Goal: Transaction & Acquisition: Purchase product/service

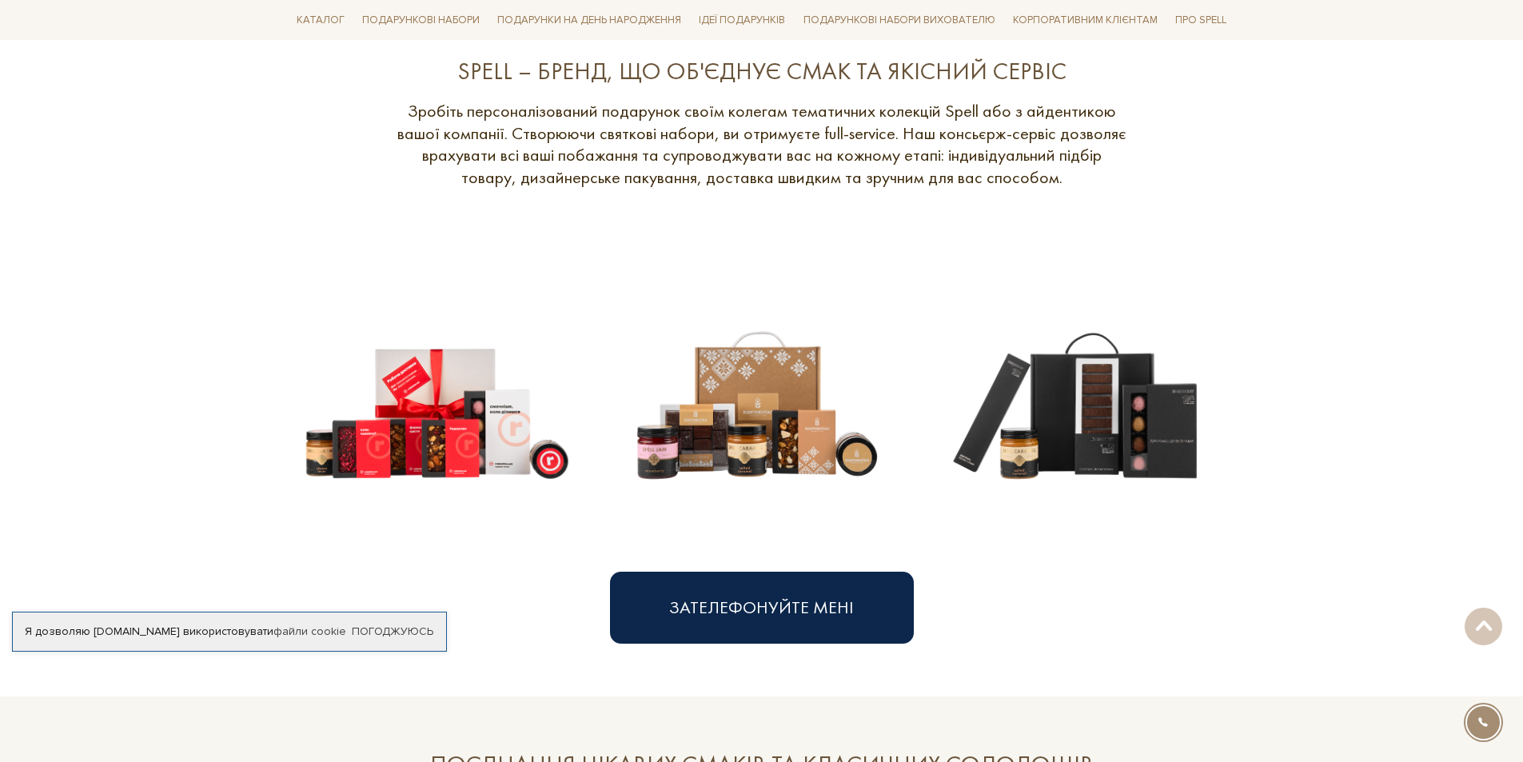
scroll to position [640, 0]
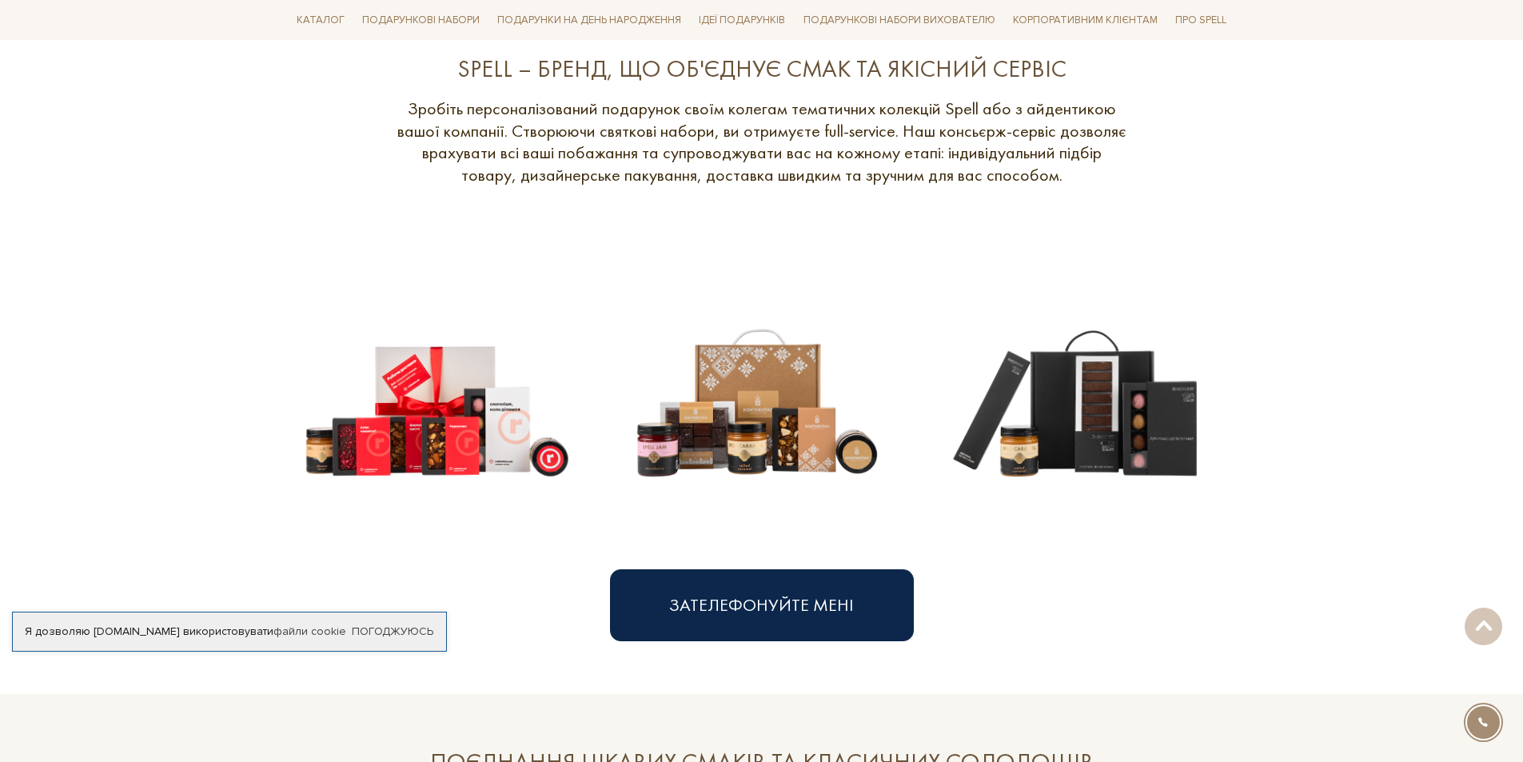
click at [489, 424] on img at bounding box center [437, 384] width 294 height 294
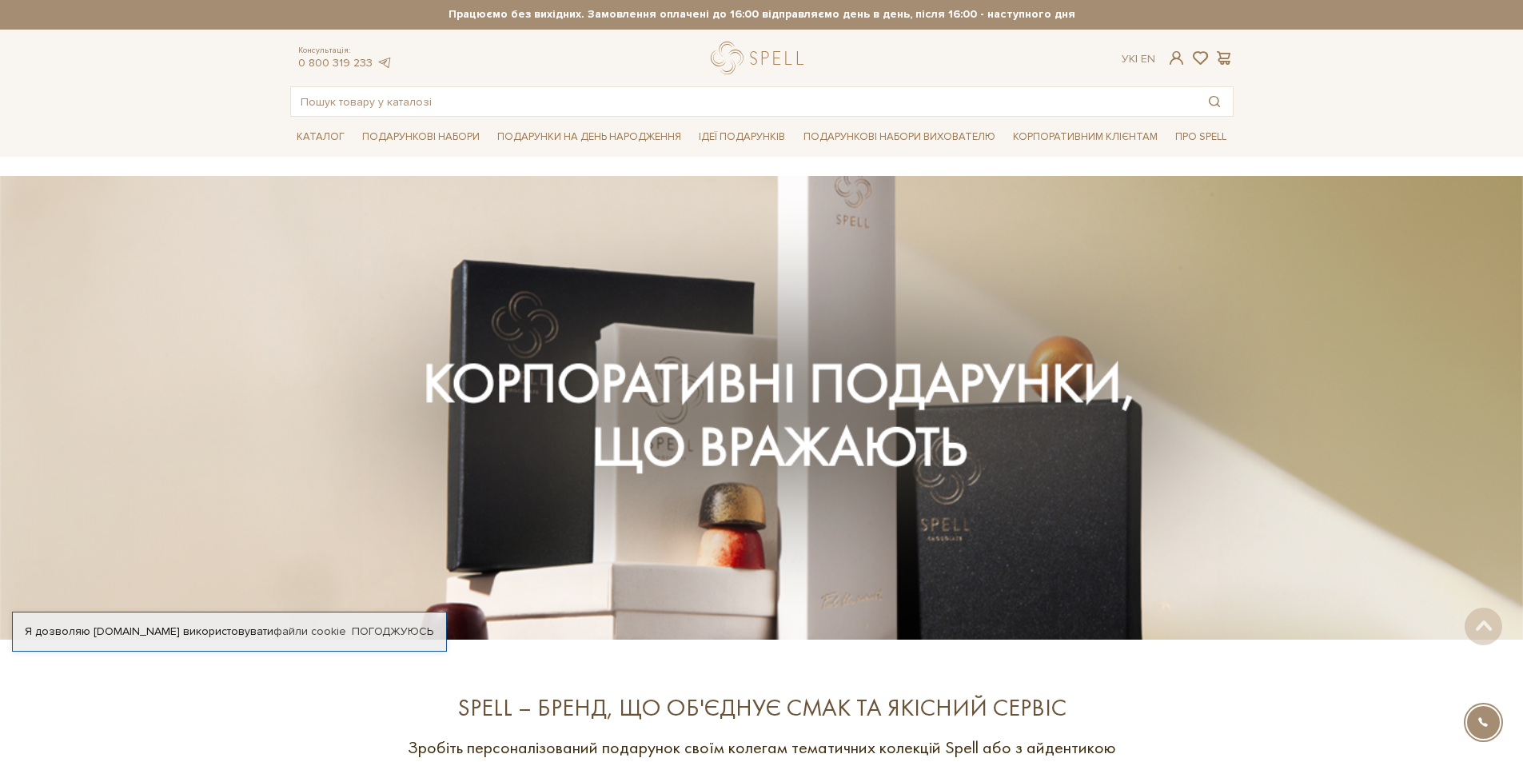
scroll to position [0, 0]
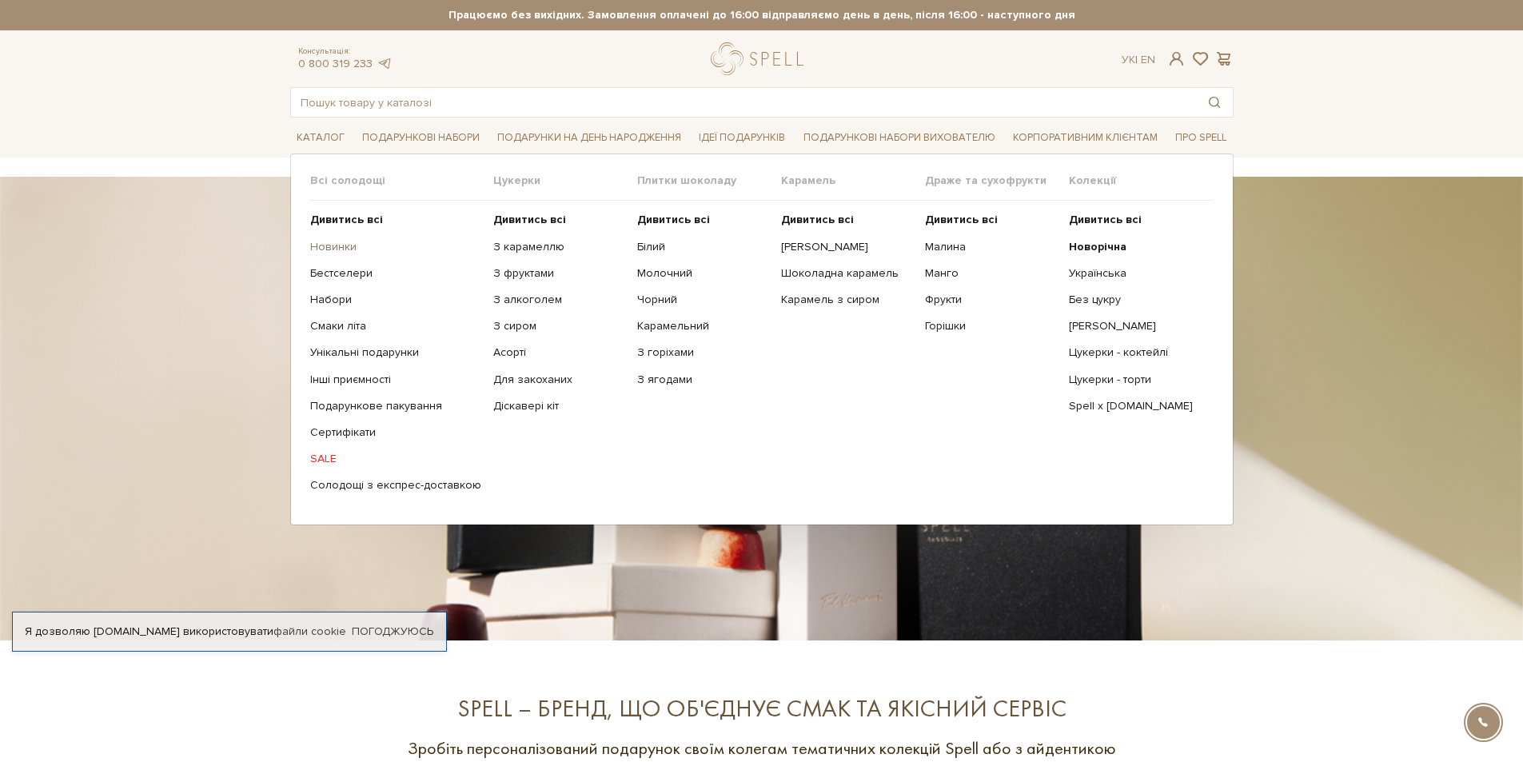
click at [334, 245] on link "Новинки" at bounding box center [395, 247] width 171 height 14
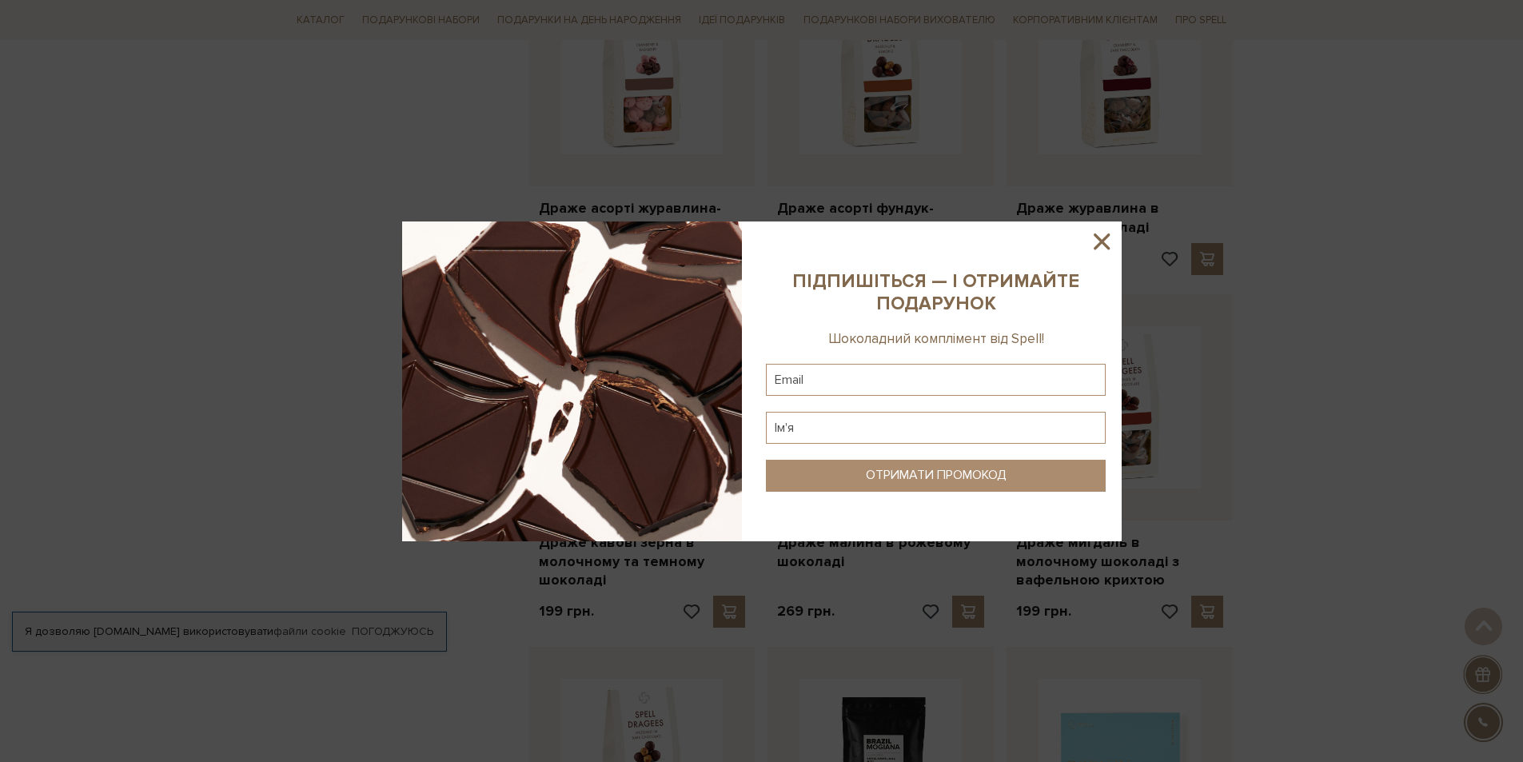
scroll to position [1119, 0]
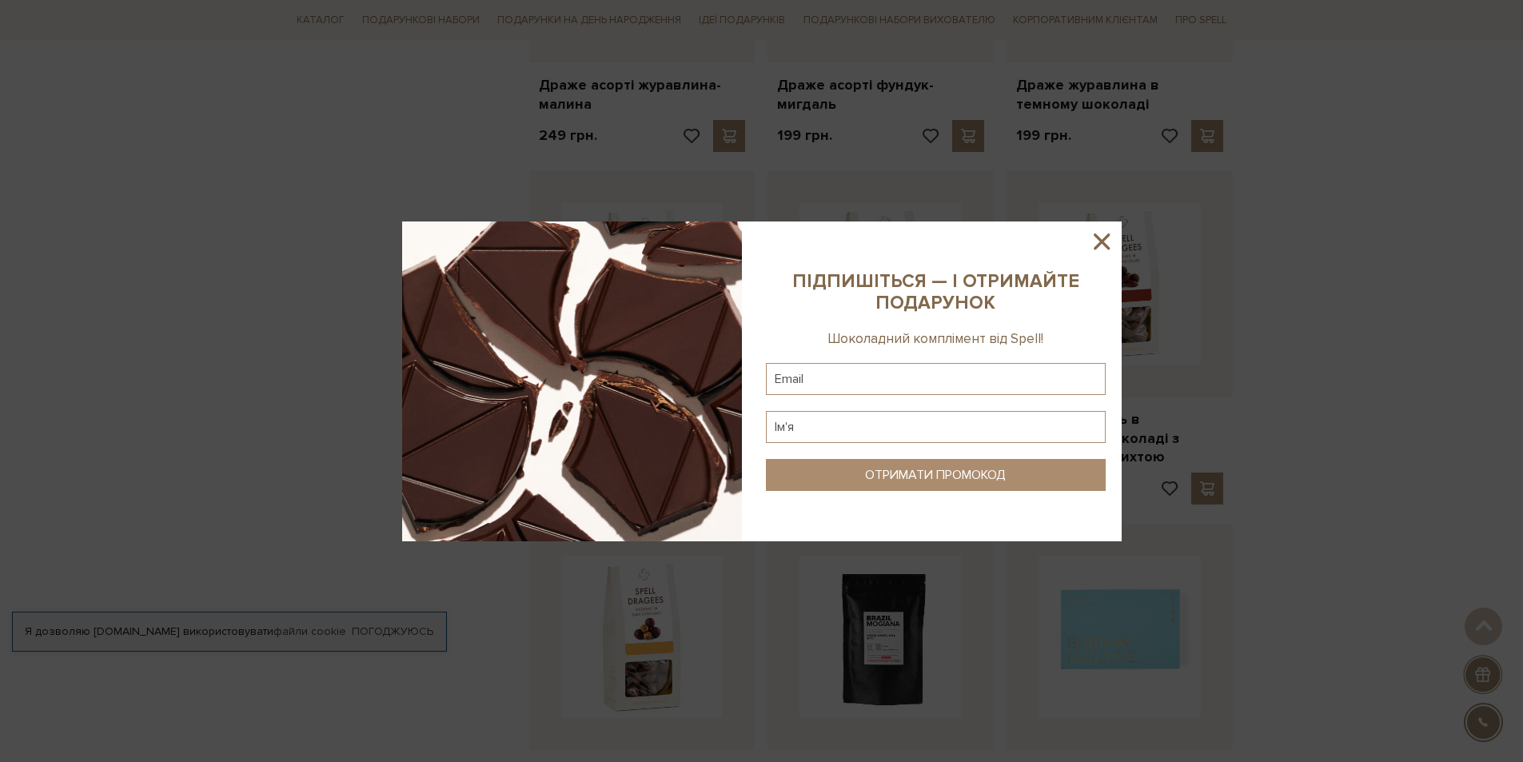
click at [1107, 234] on icon at bounding box center [1101, 241] width 27 height 27
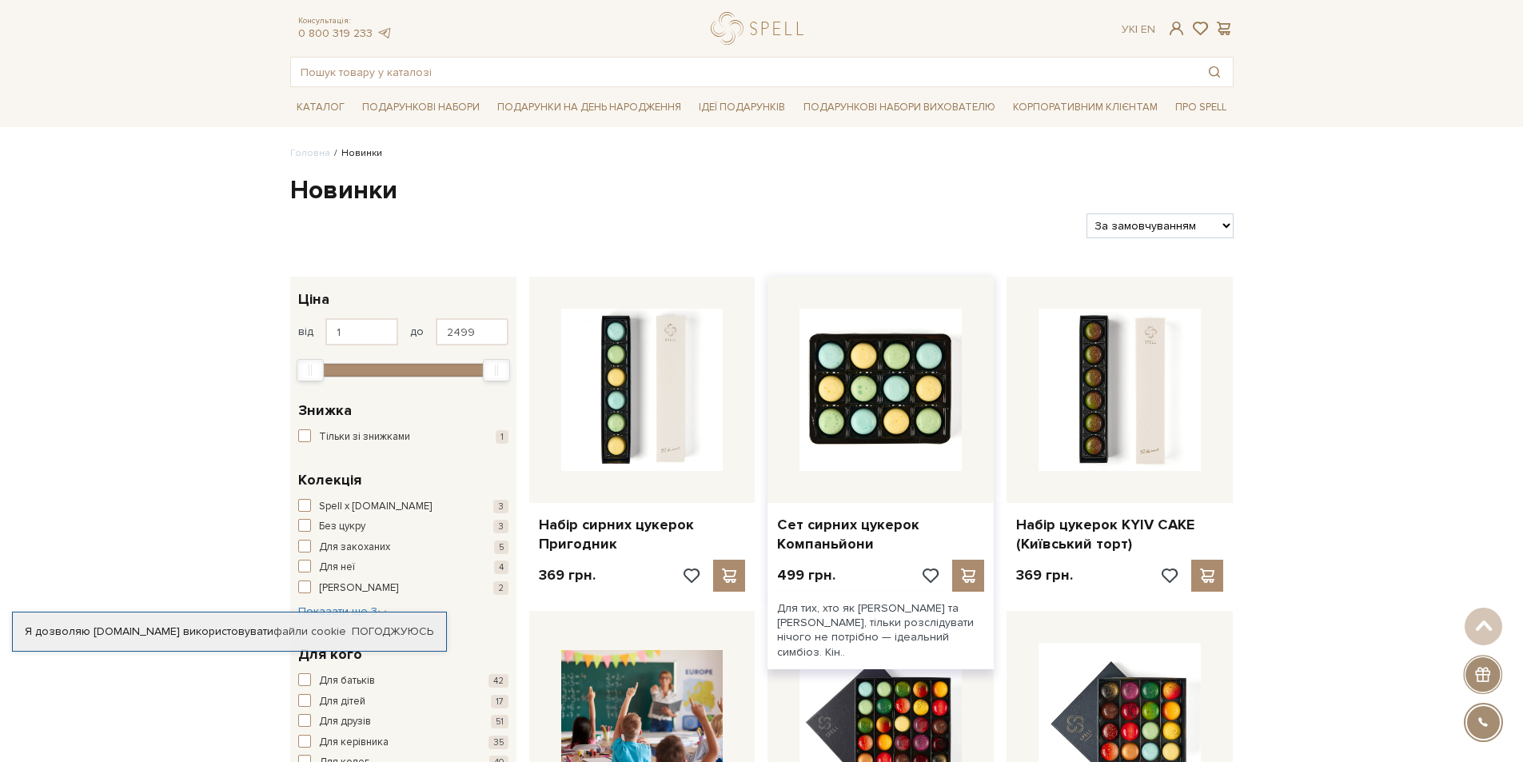
scroll to position [0, 0]
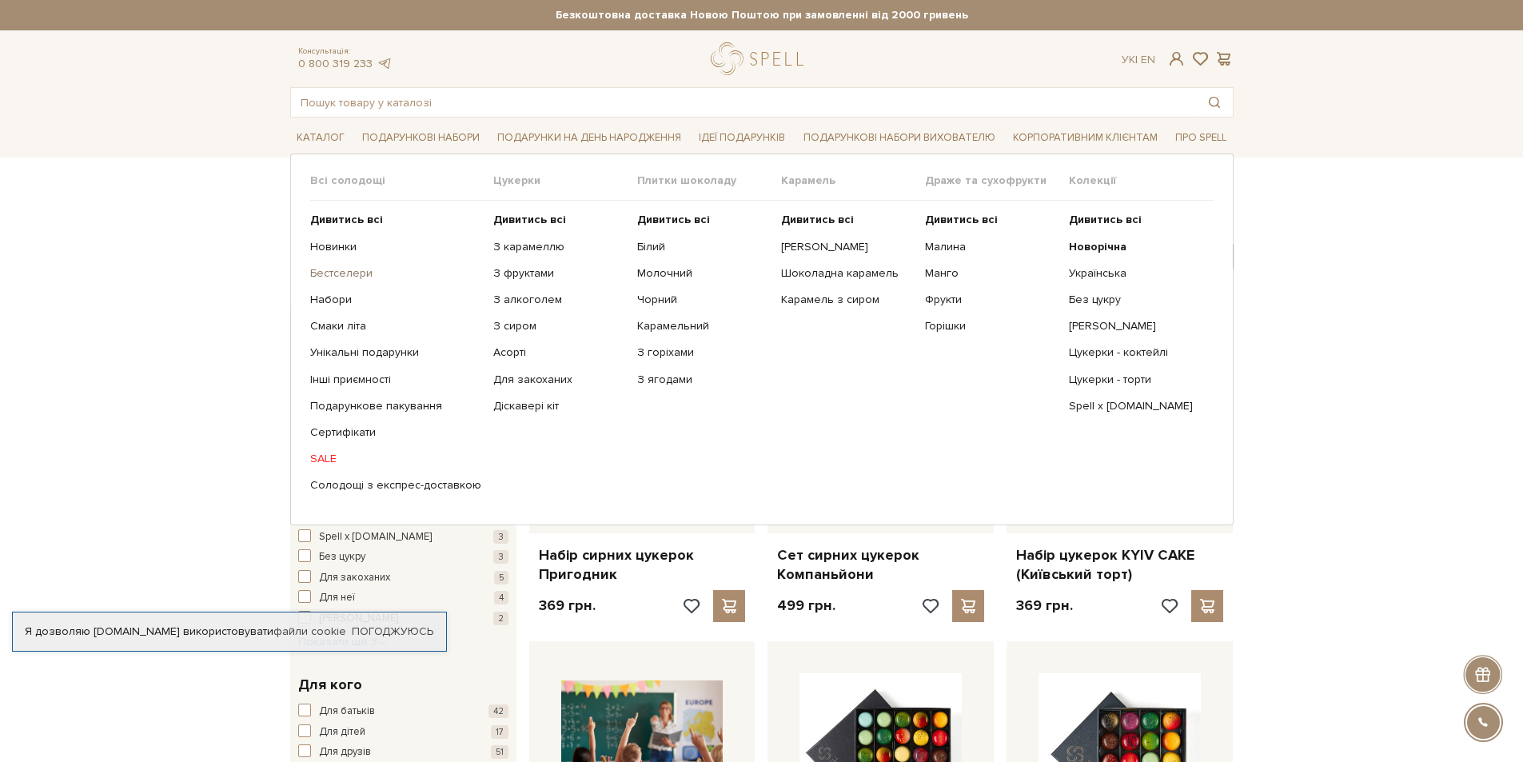
click at [357, 269] on link "Бестселери" at bounding box center [395, 273] width 171 height 14
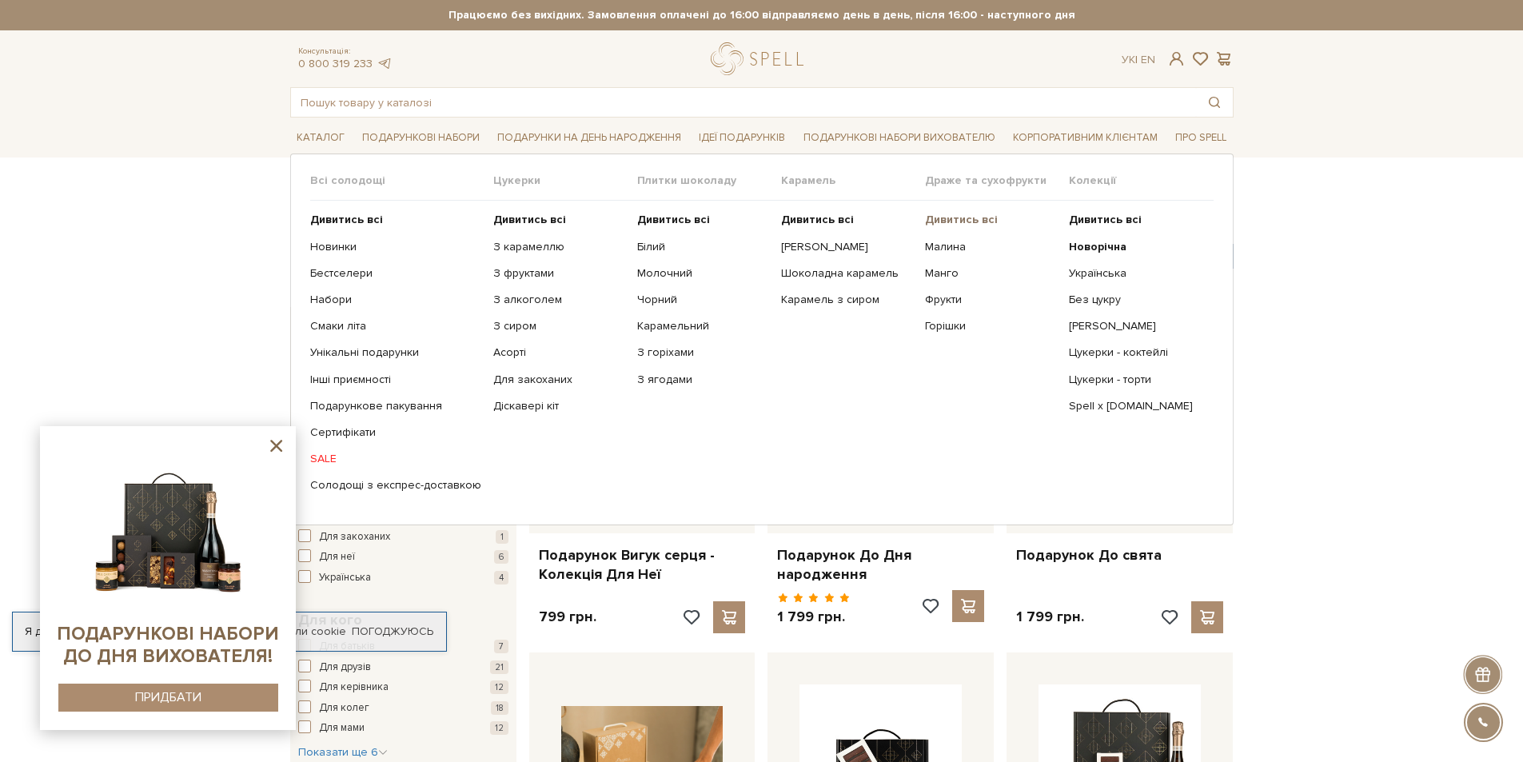
click at [947, 221] on b "Дивитись всі" at bounding box center [961, 220] width 73 height 14
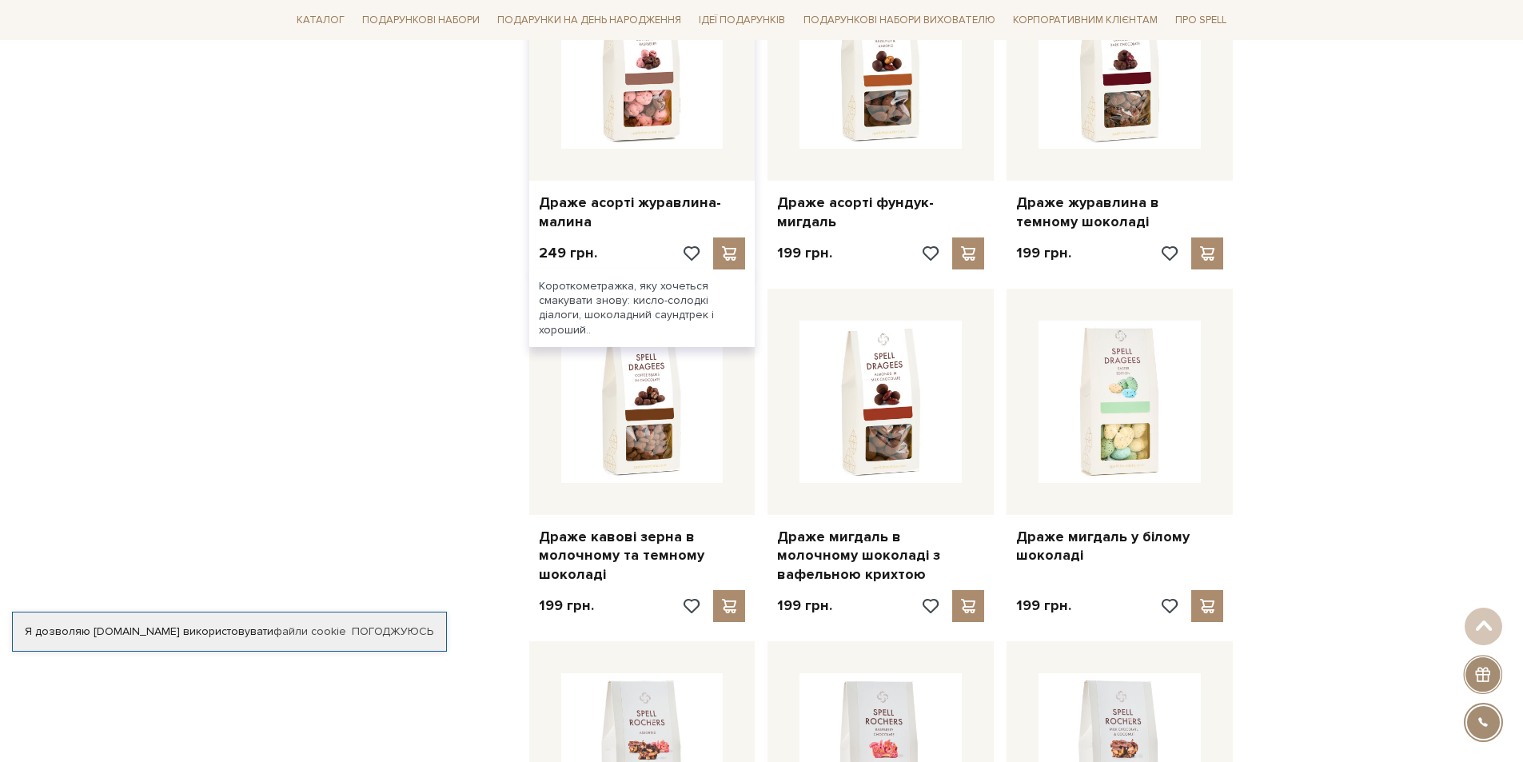
scroll to position [1359, 0]
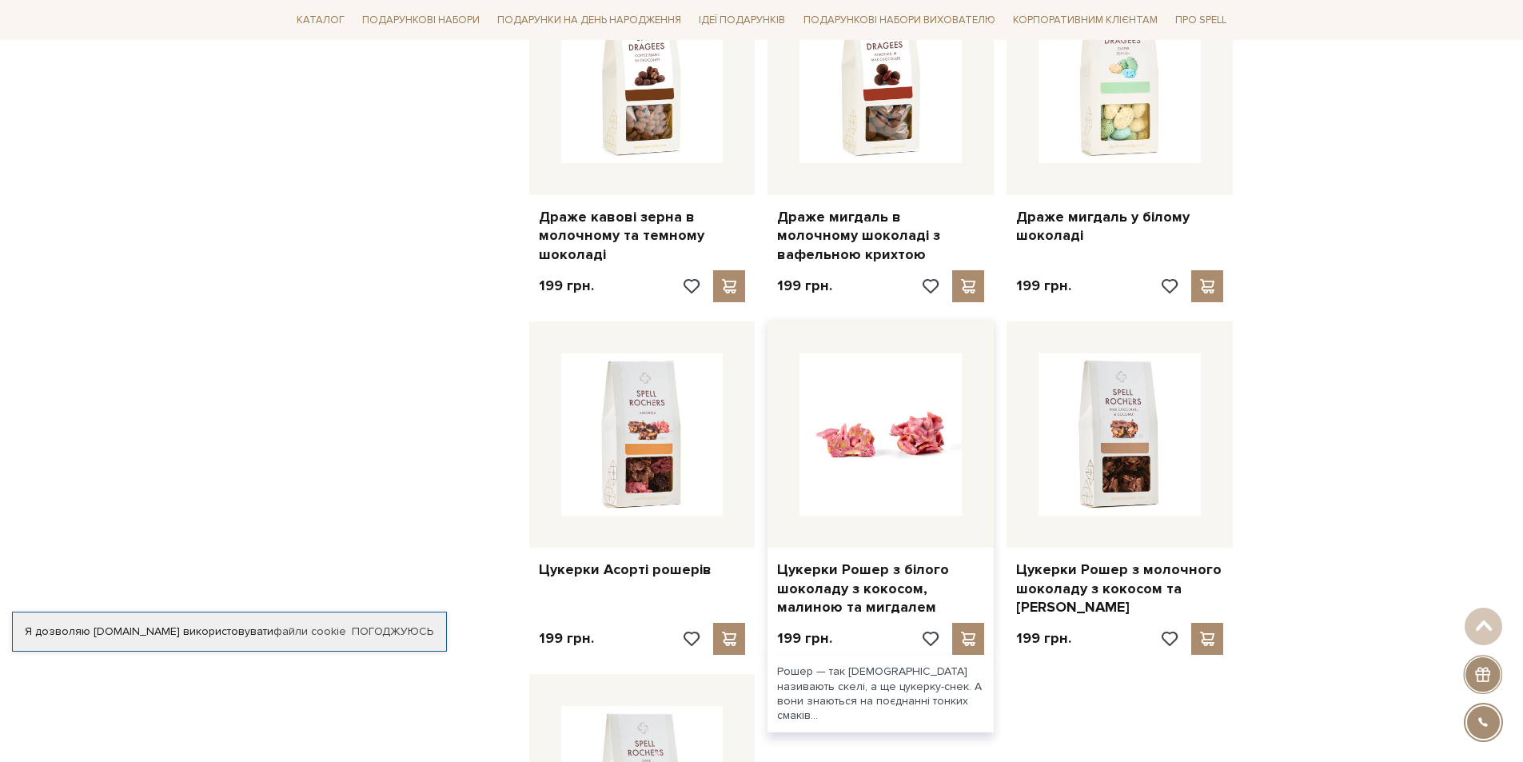
click at [919, 449] on img at bounding box center [881, 434] width 162 height 162
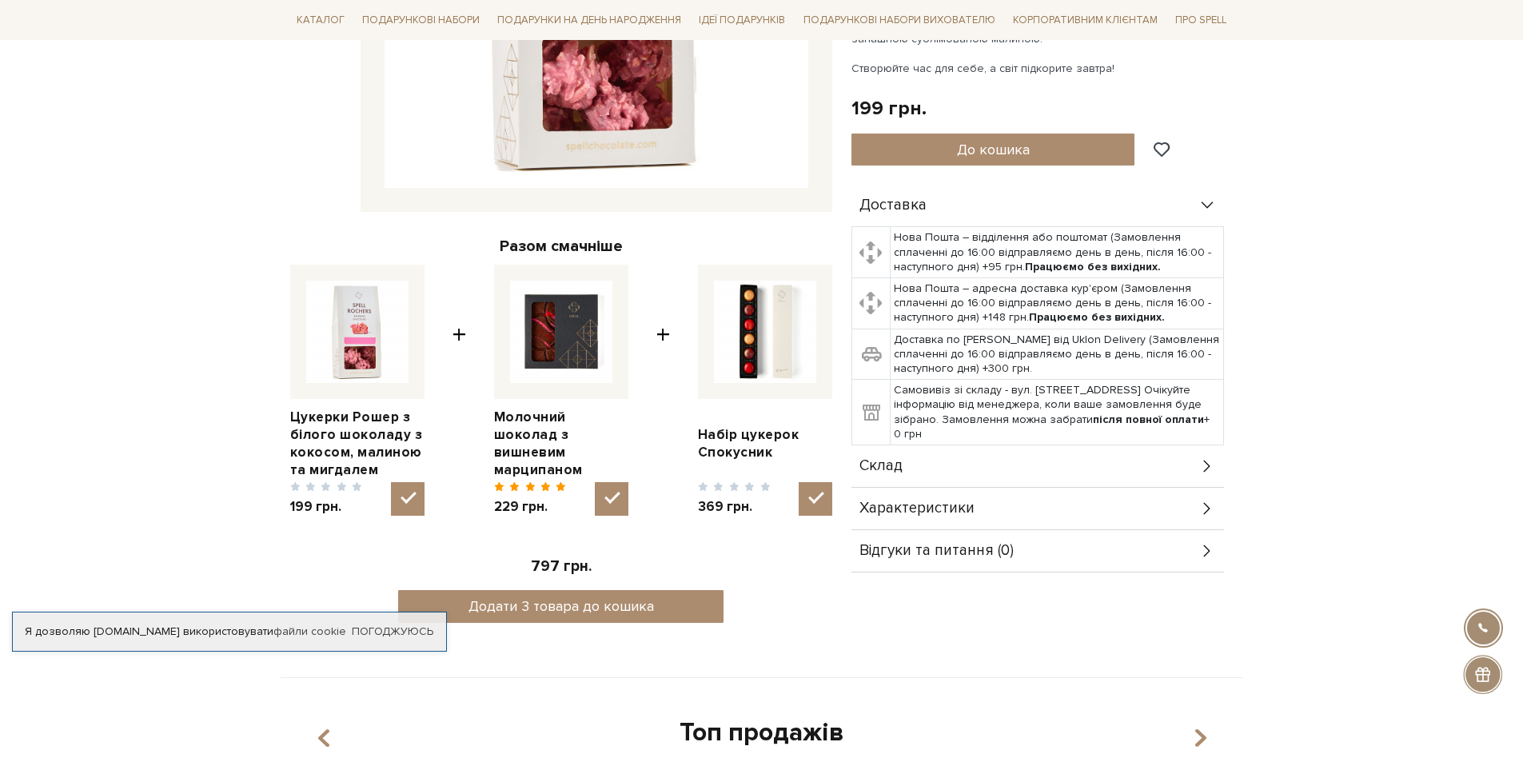
scroll to position [480, 0]
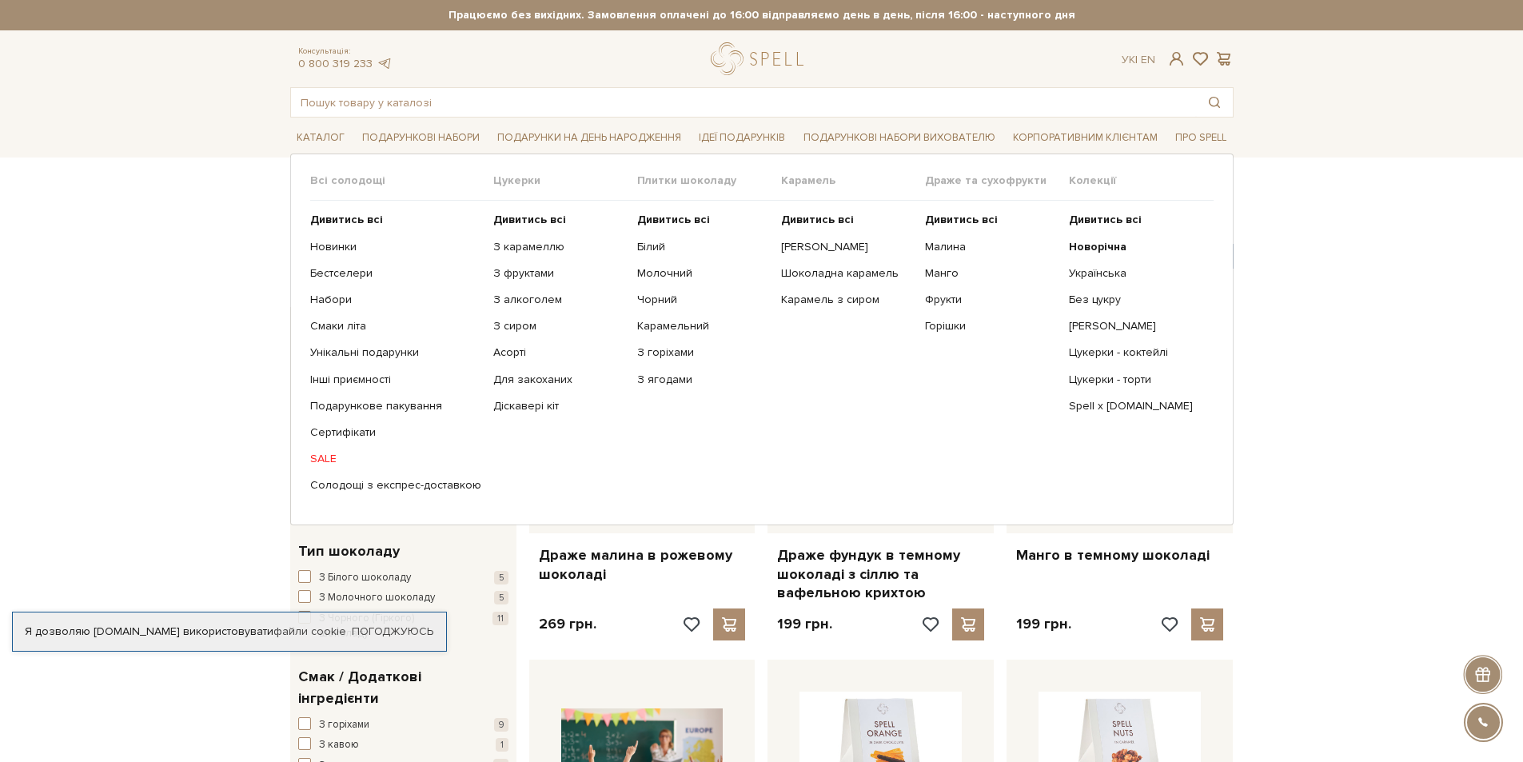
click at [318, 455] on link "SALE" at bounding box center [395, 459] width 171 height 14
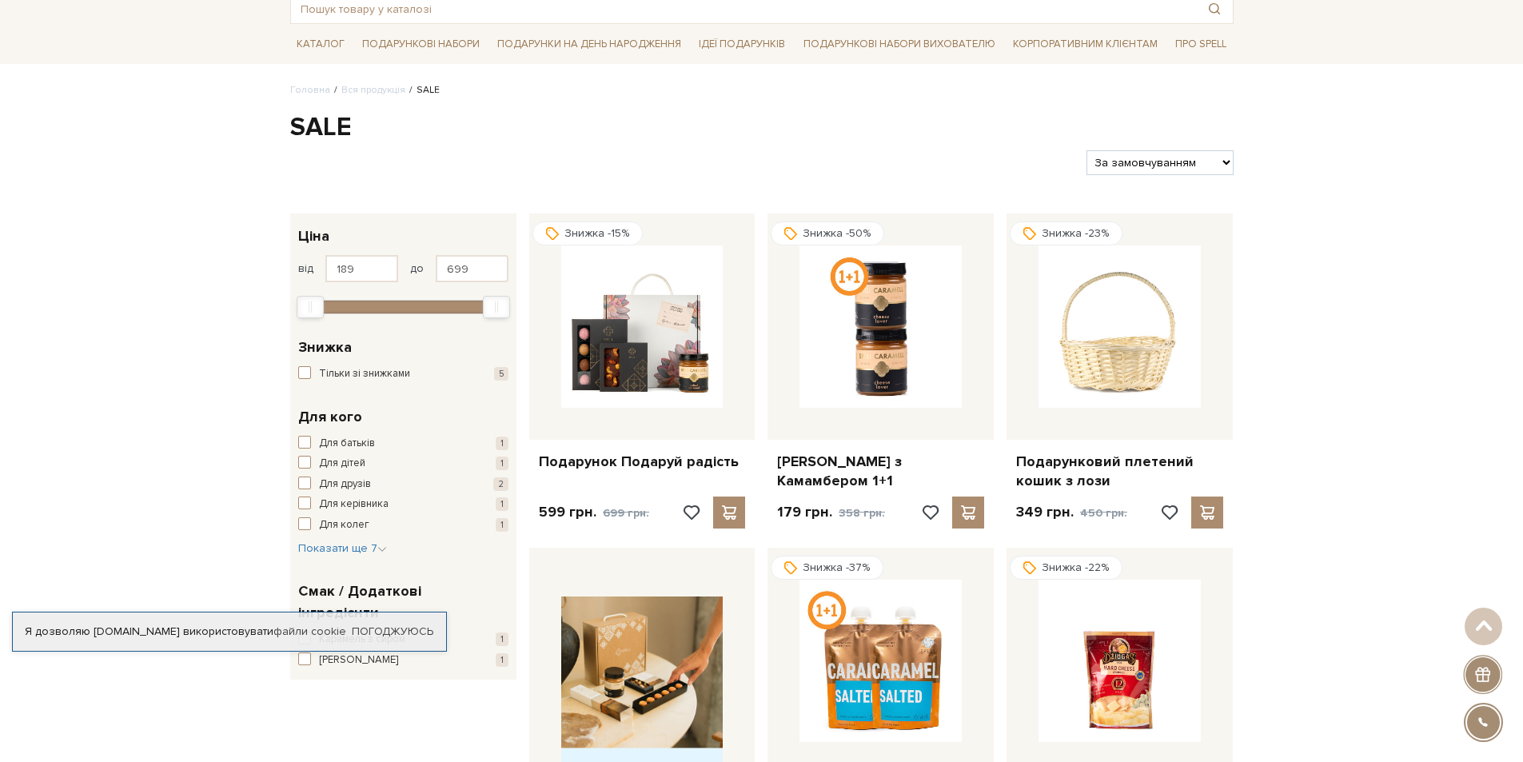
scroll to position [80, 0]
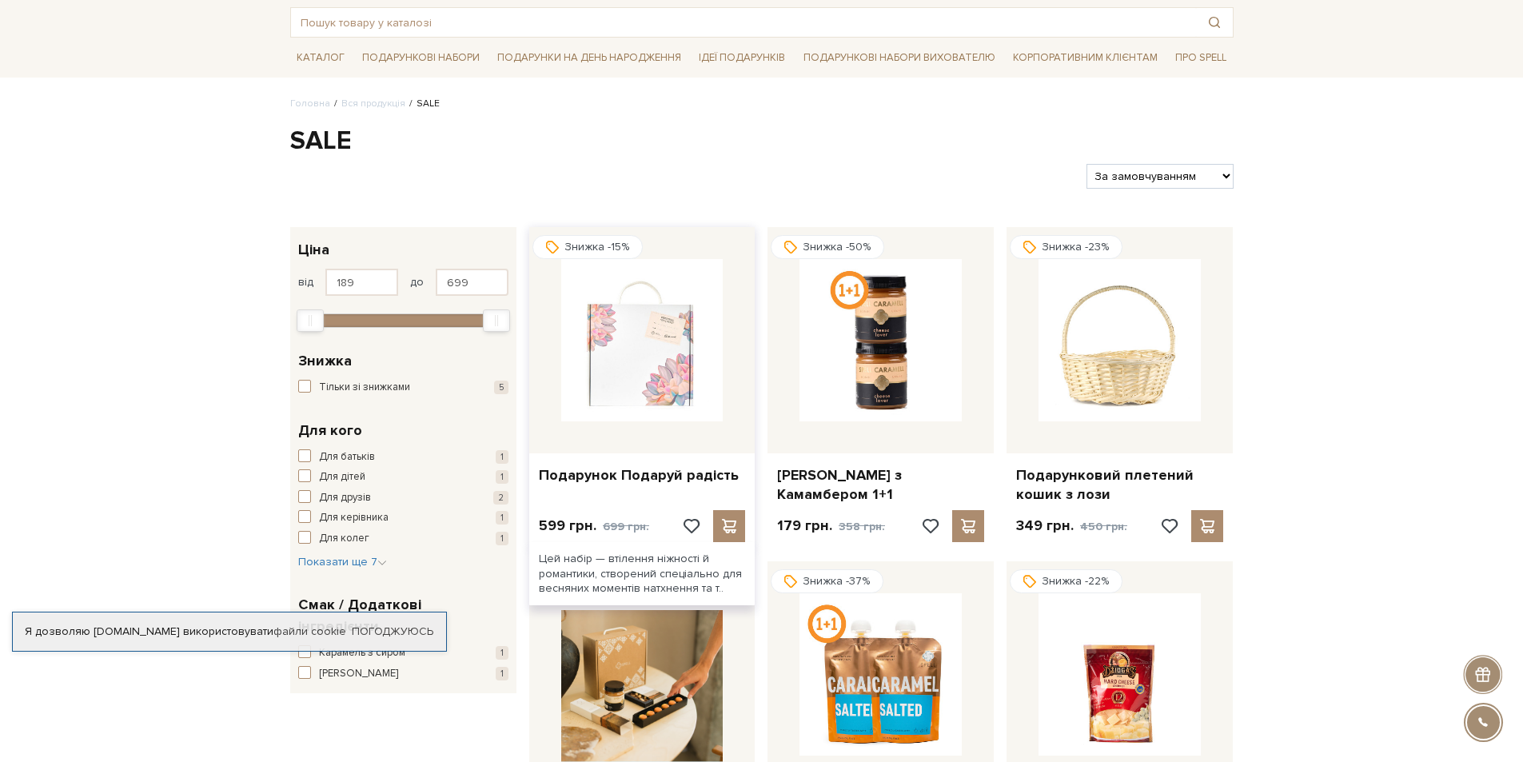
click at [656, 393] on img at bounding box center [642, 340] width 162 height 162
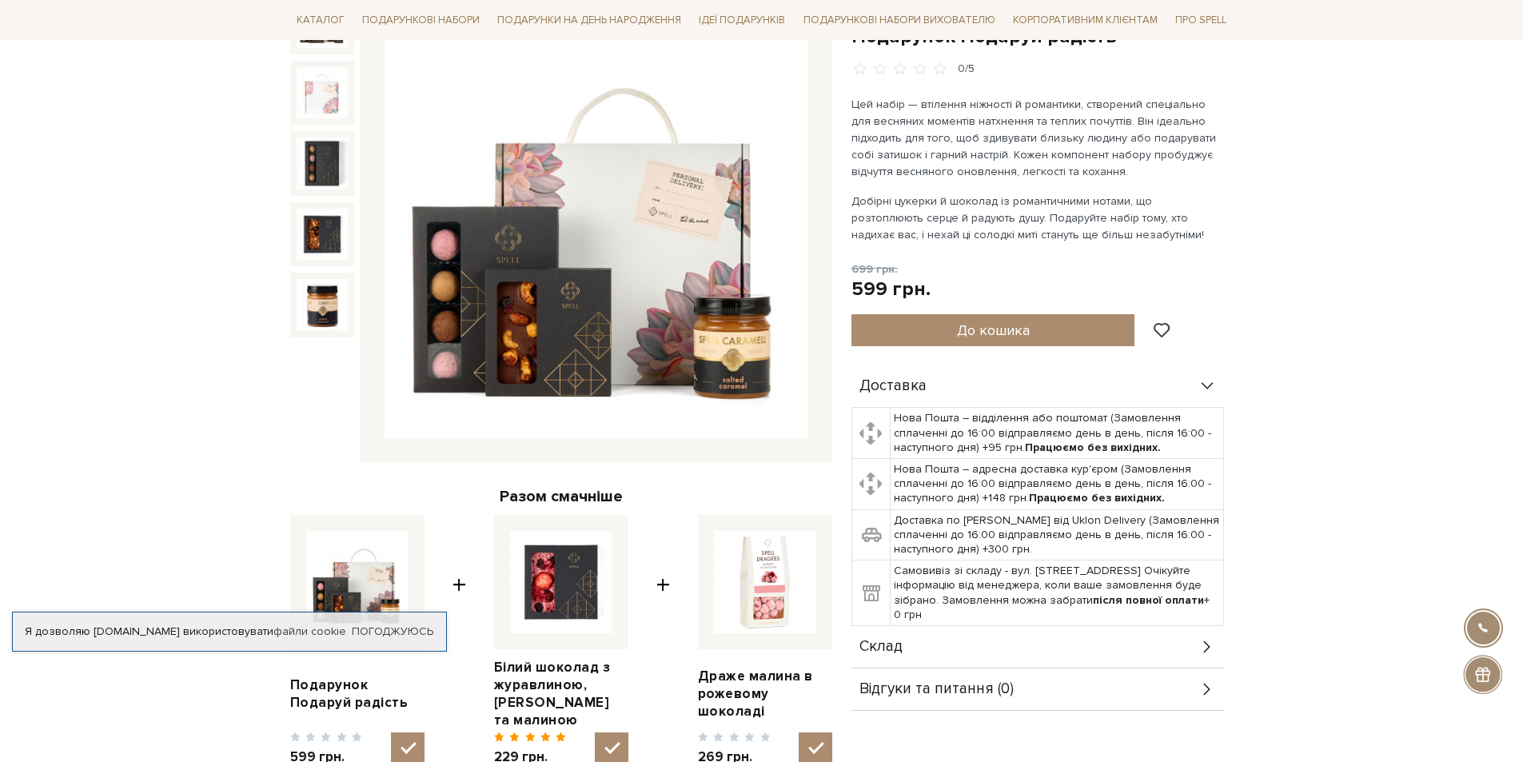
scroll to position [240, 0]
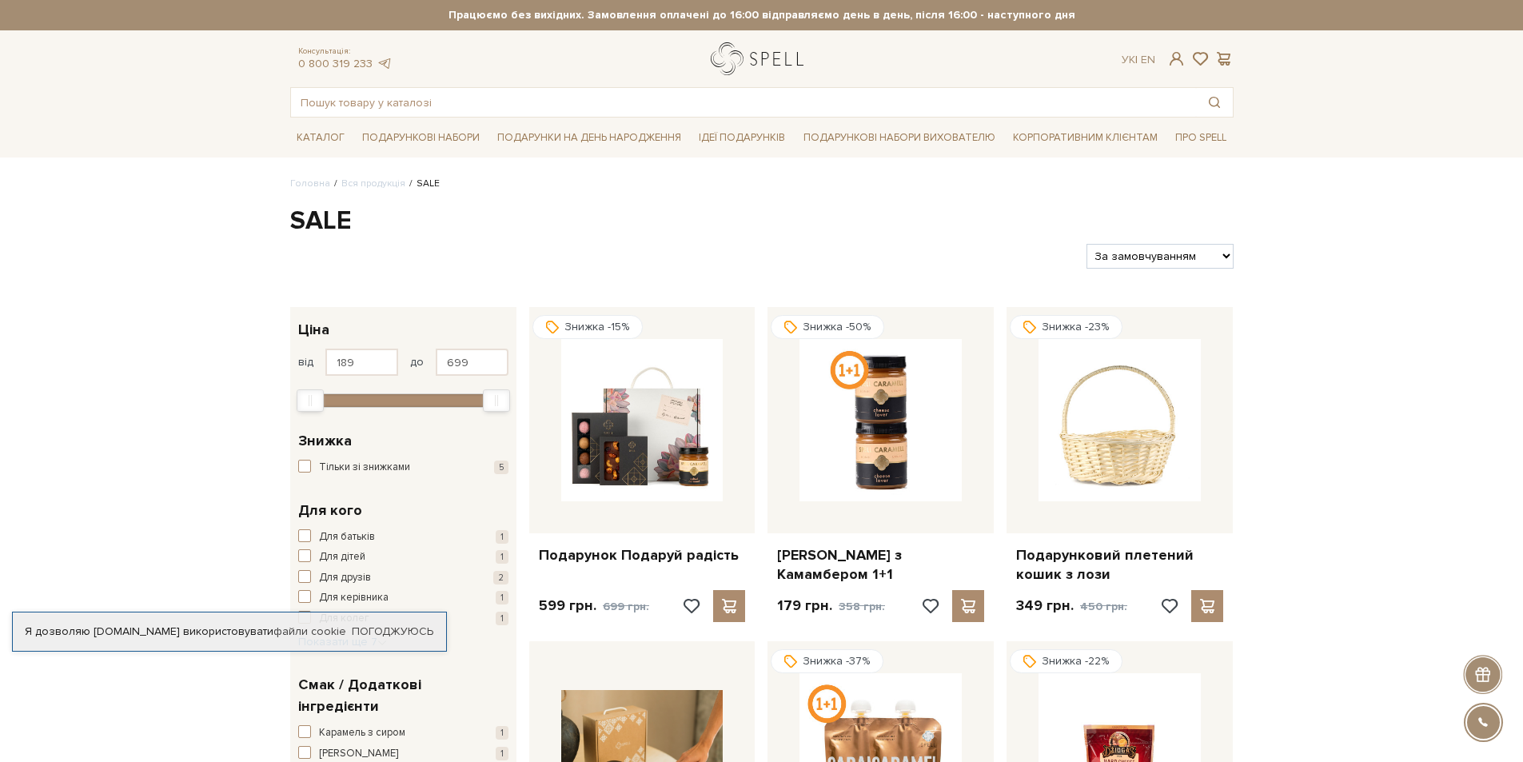
click at [796, 59] on link "logo" at bounding box center [761, 58] width 100 height 33
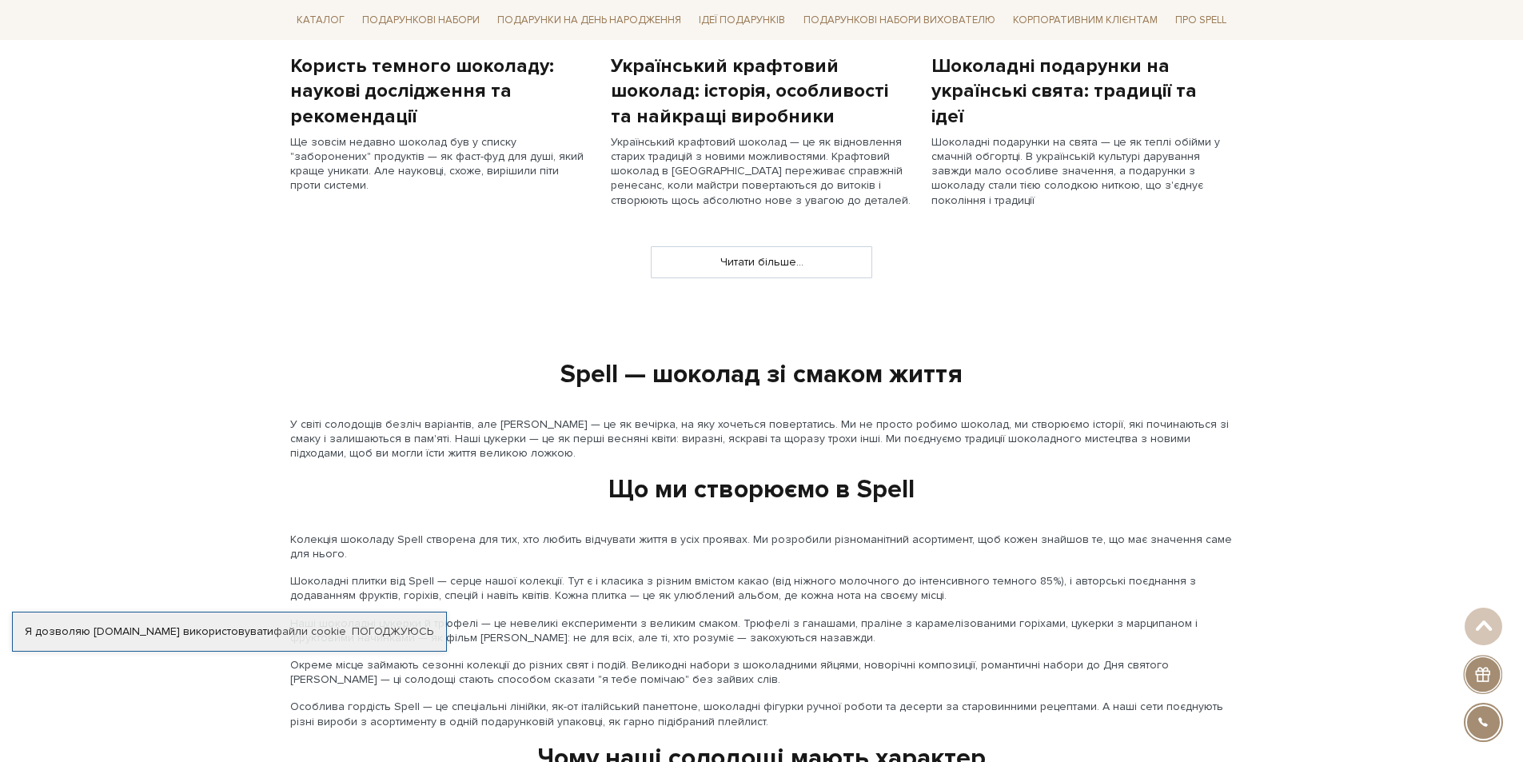
scroll to position [1071, 0]
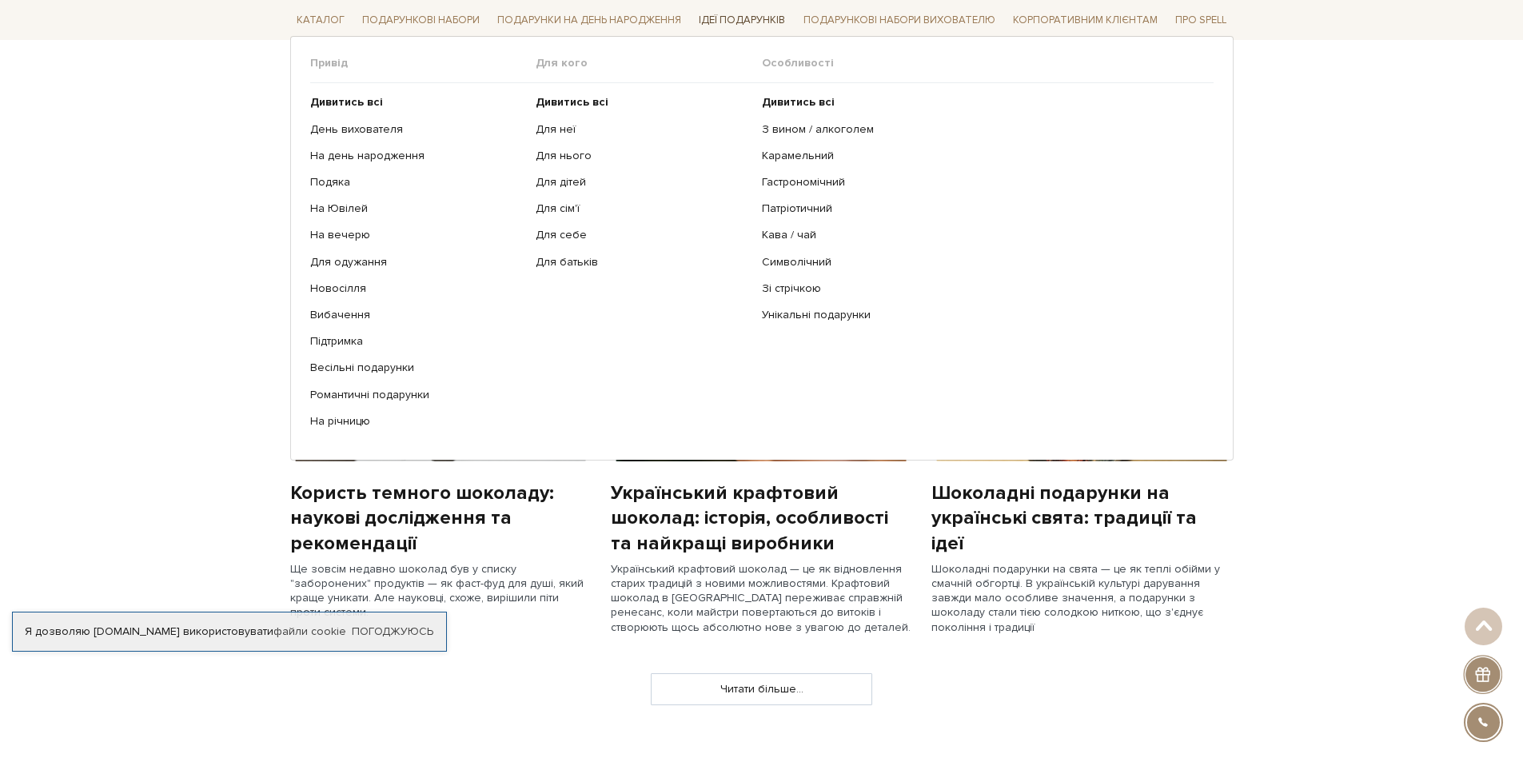
click at [732, 18] on link "Ідеї подарунків" at bounding box center [741, 20] width 99 height 25
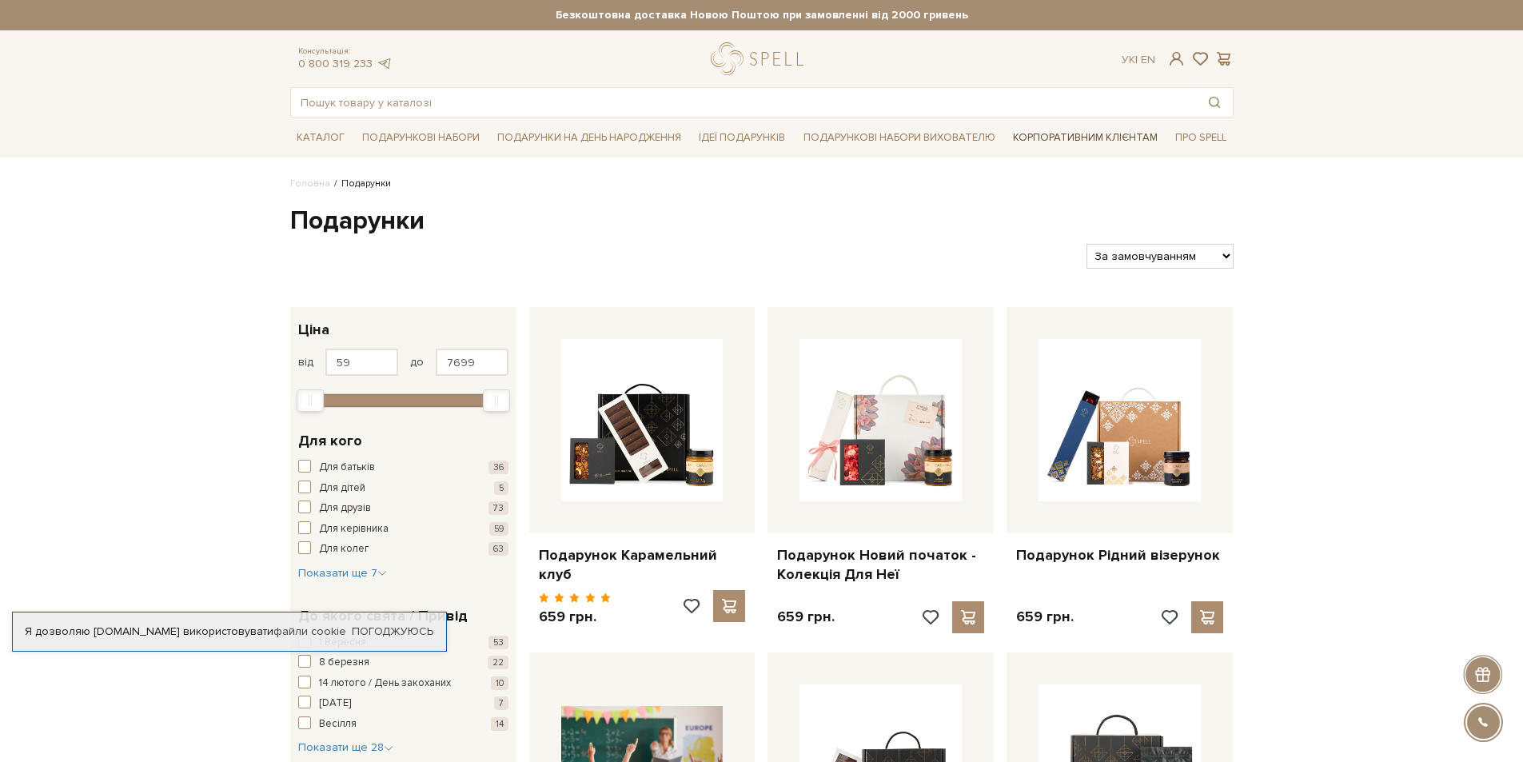
click at [1043, 134] on link "Корпоративним клієнтам" at bounding box center [1086, 137] width 158 height 27
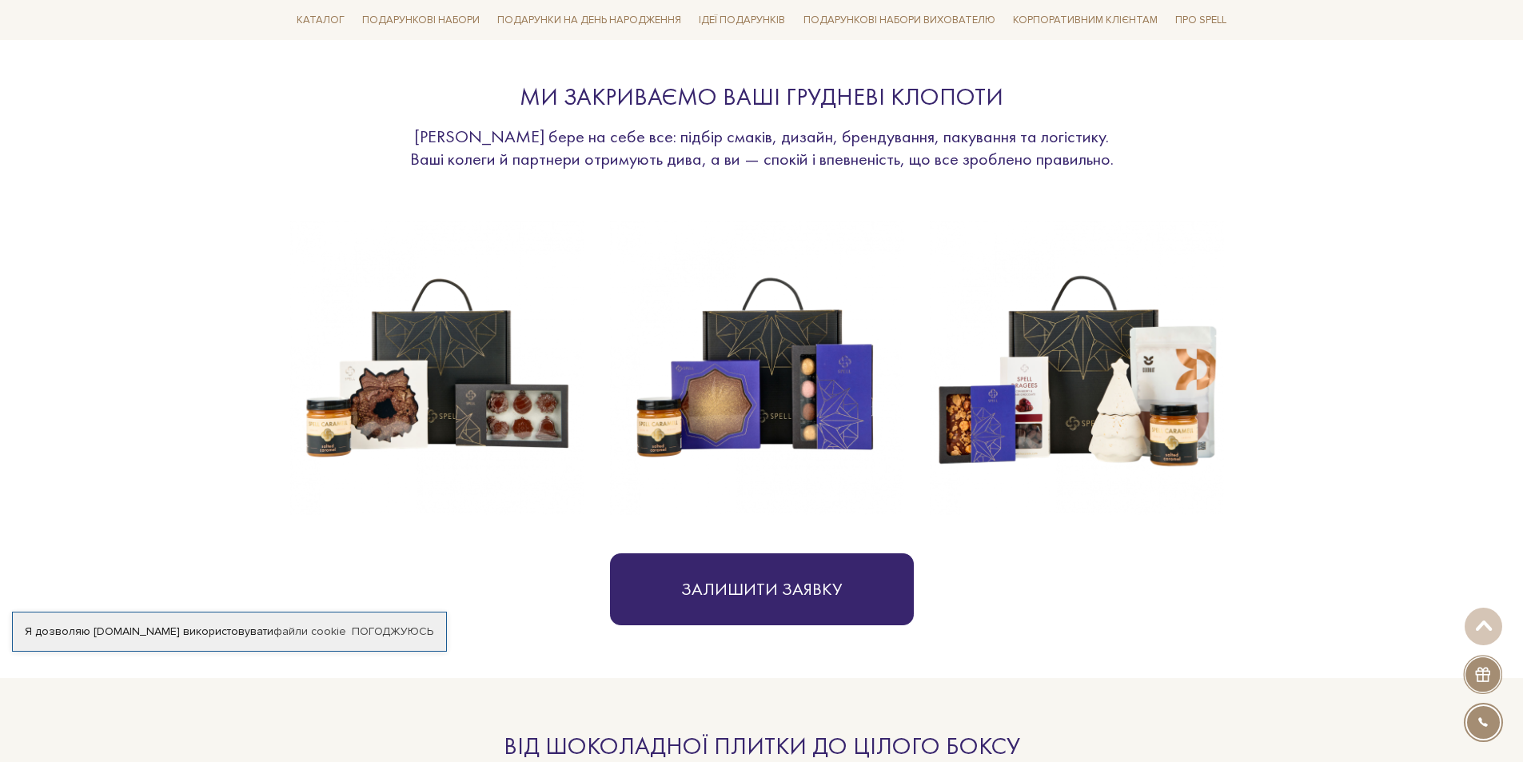
scroll to position [560, 0]
click at [454, 393] on img at bounding box center [437, 367] width 294 height 294
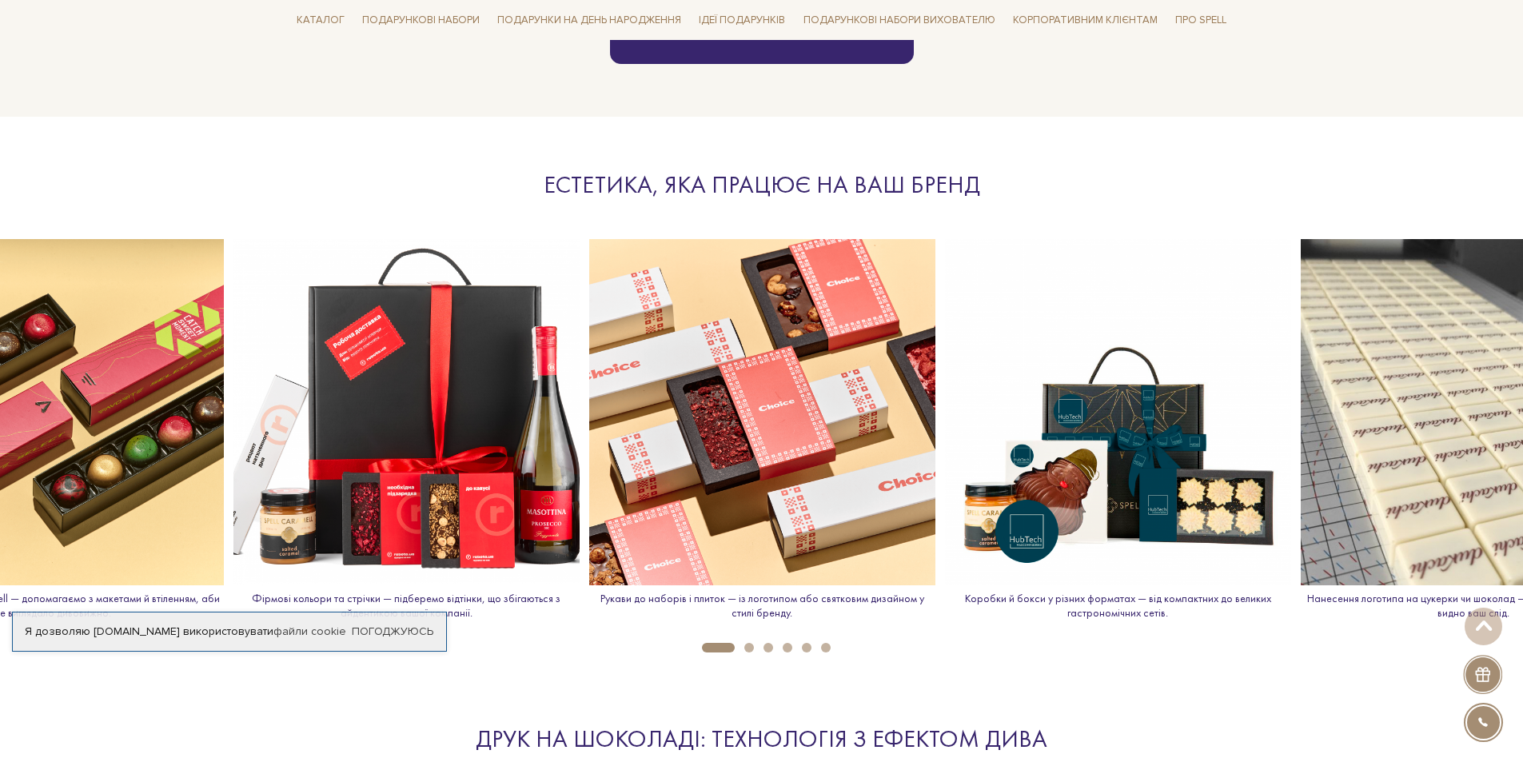
scroll to position [1679, 0]
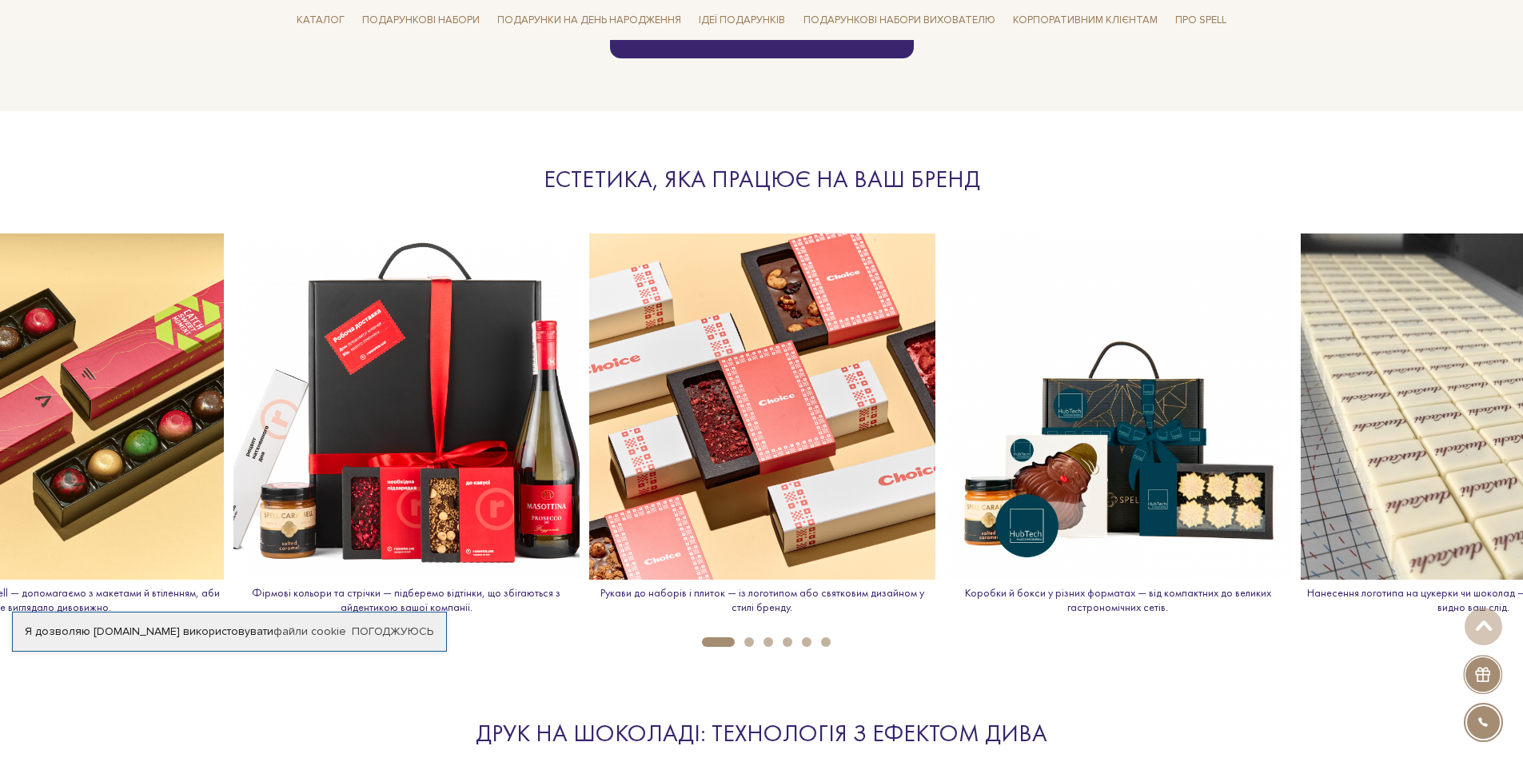
click at [481, 481] on img at bounding box center [406, 406] width 346 height 346
click at [394, 456] on img at bounding box center [406, 406] width 346 height 346
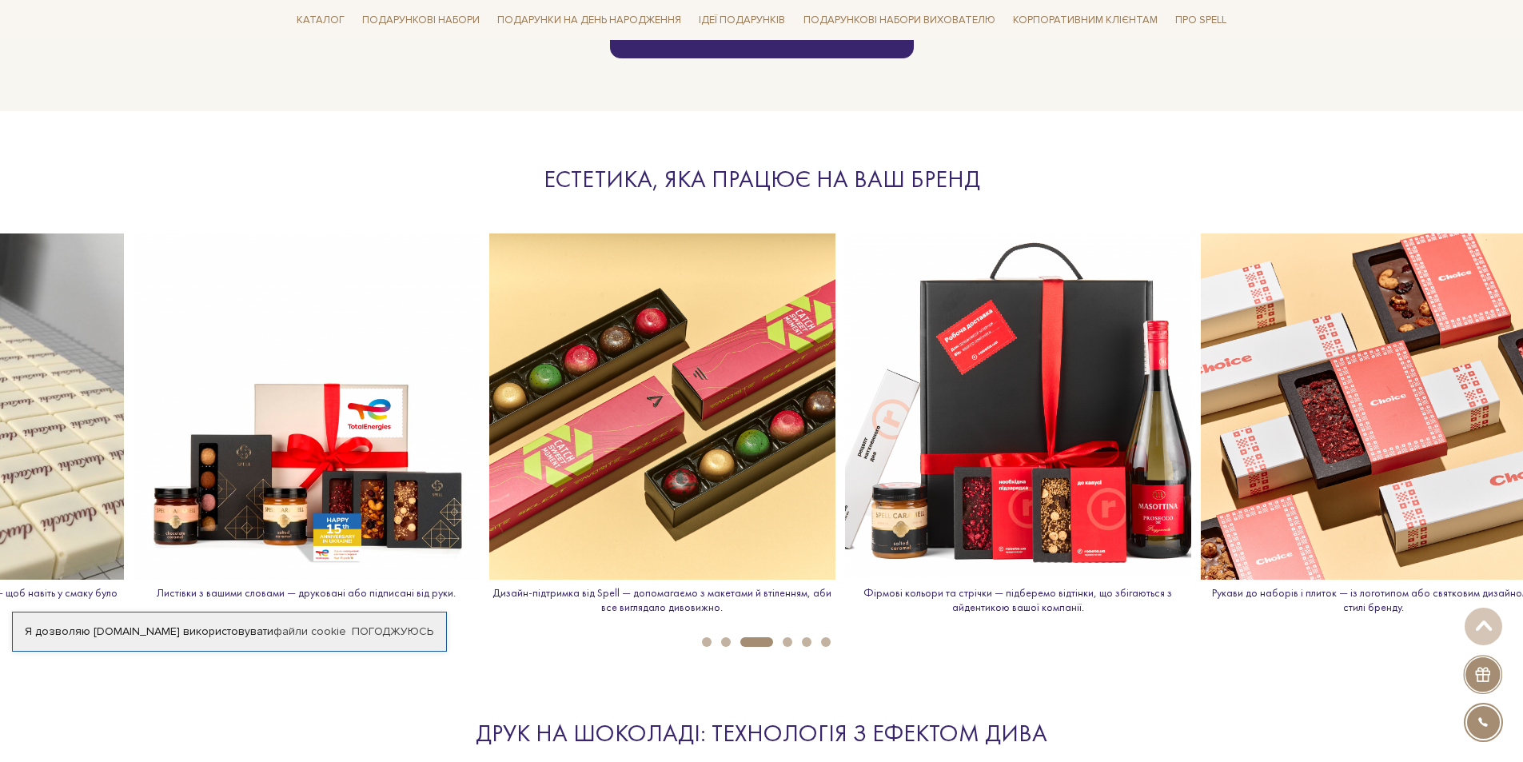
drag, startPoint x: 1230, startPoint y: 480, endPoint x: 487, endPoint y: 481, distance: 743.6
click at [489, 481] on img at bounding box center [662, 406] width 346 height 346
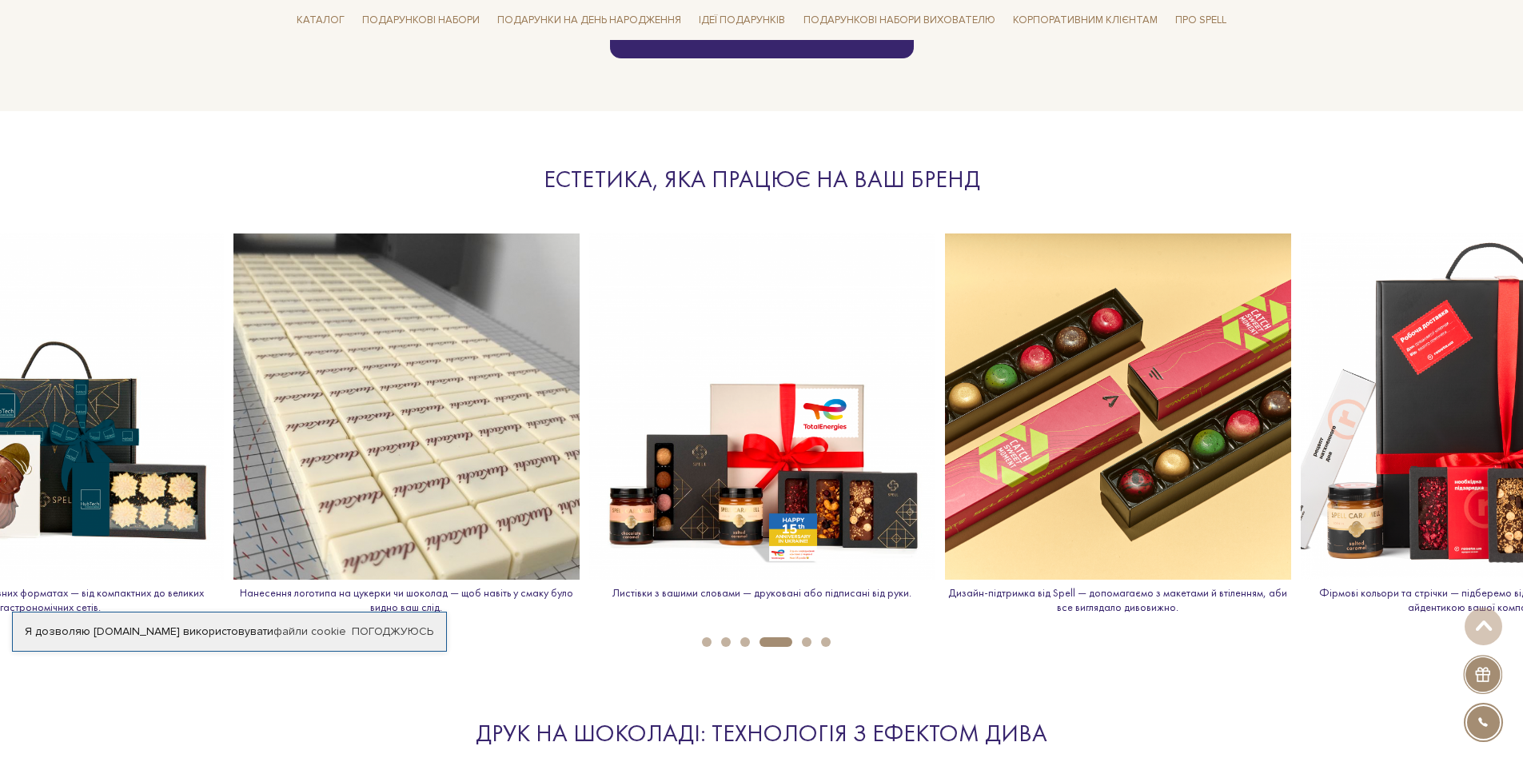
click at [1391, 429] on img at bounding box center [1474, 406] width 346 height 346
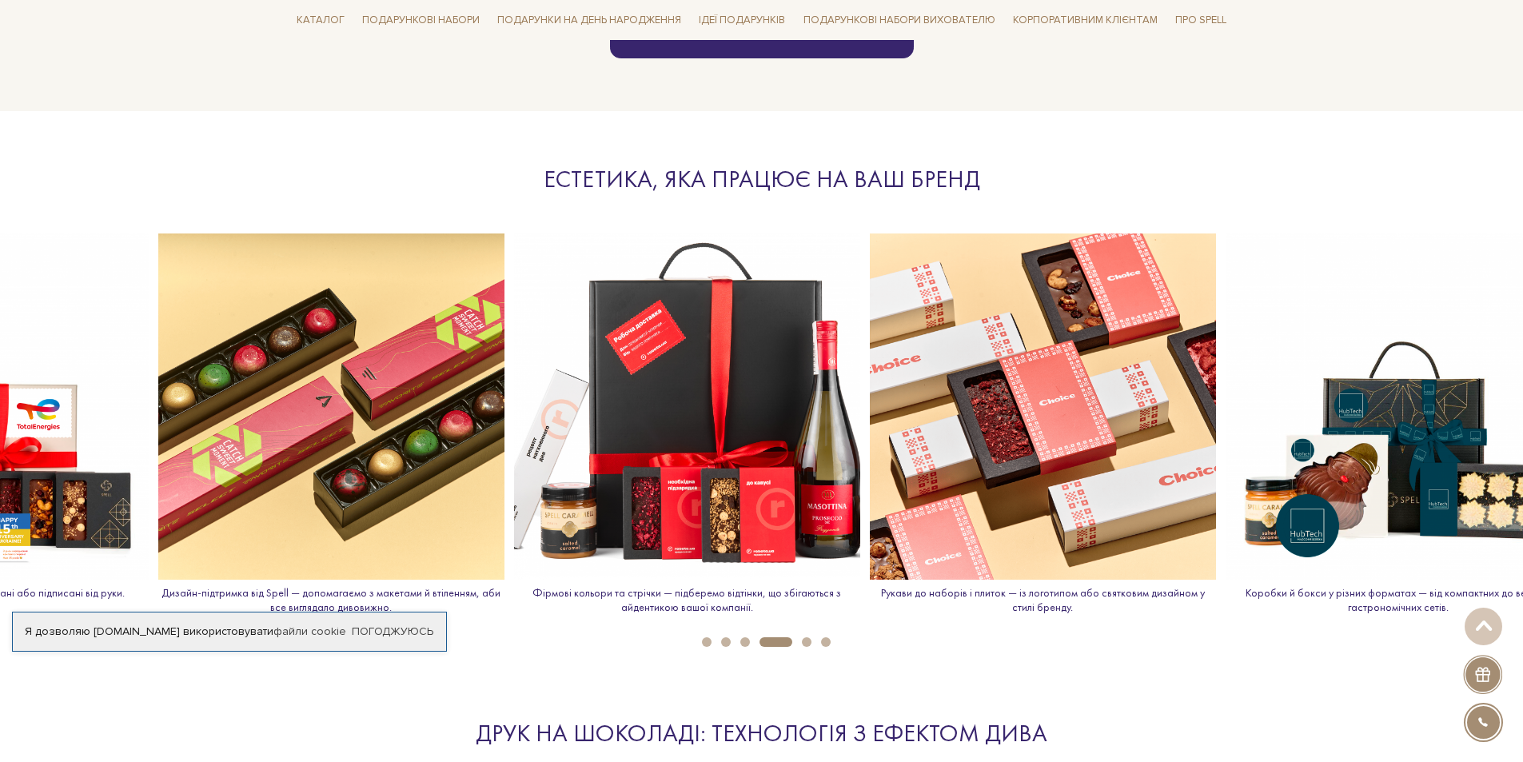
drag, startPoint x: 1342, startPoint y: 462, endPoint x: 553, endPoint y: 461, distance: 788.3
click at [553, 461] on img at bounding box center [687, 406] width 346 height 346
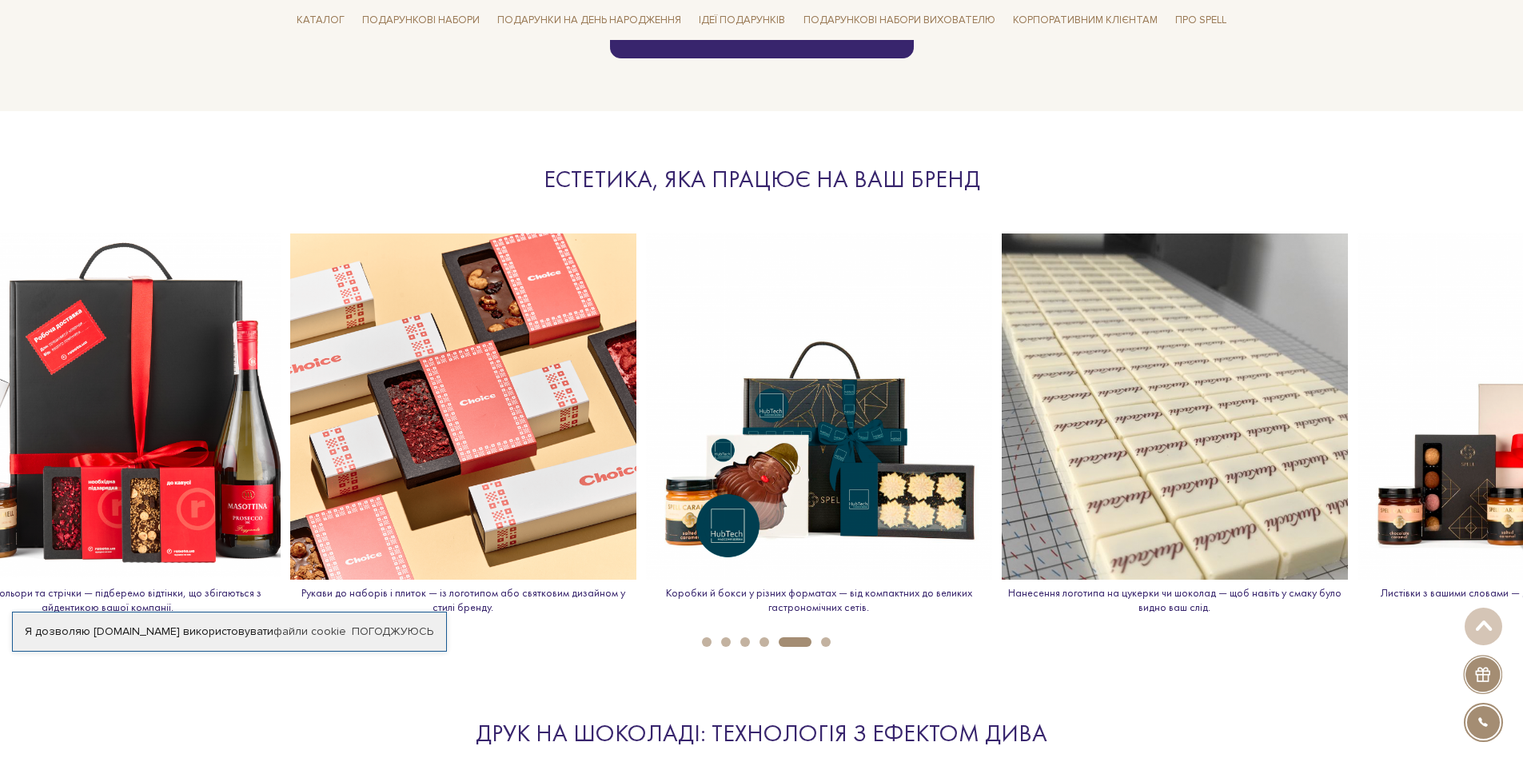
drag, startPoint x: 1117, startPoint y: 463, endPoint x: 261, endPoint y: 452, distance: 856.4
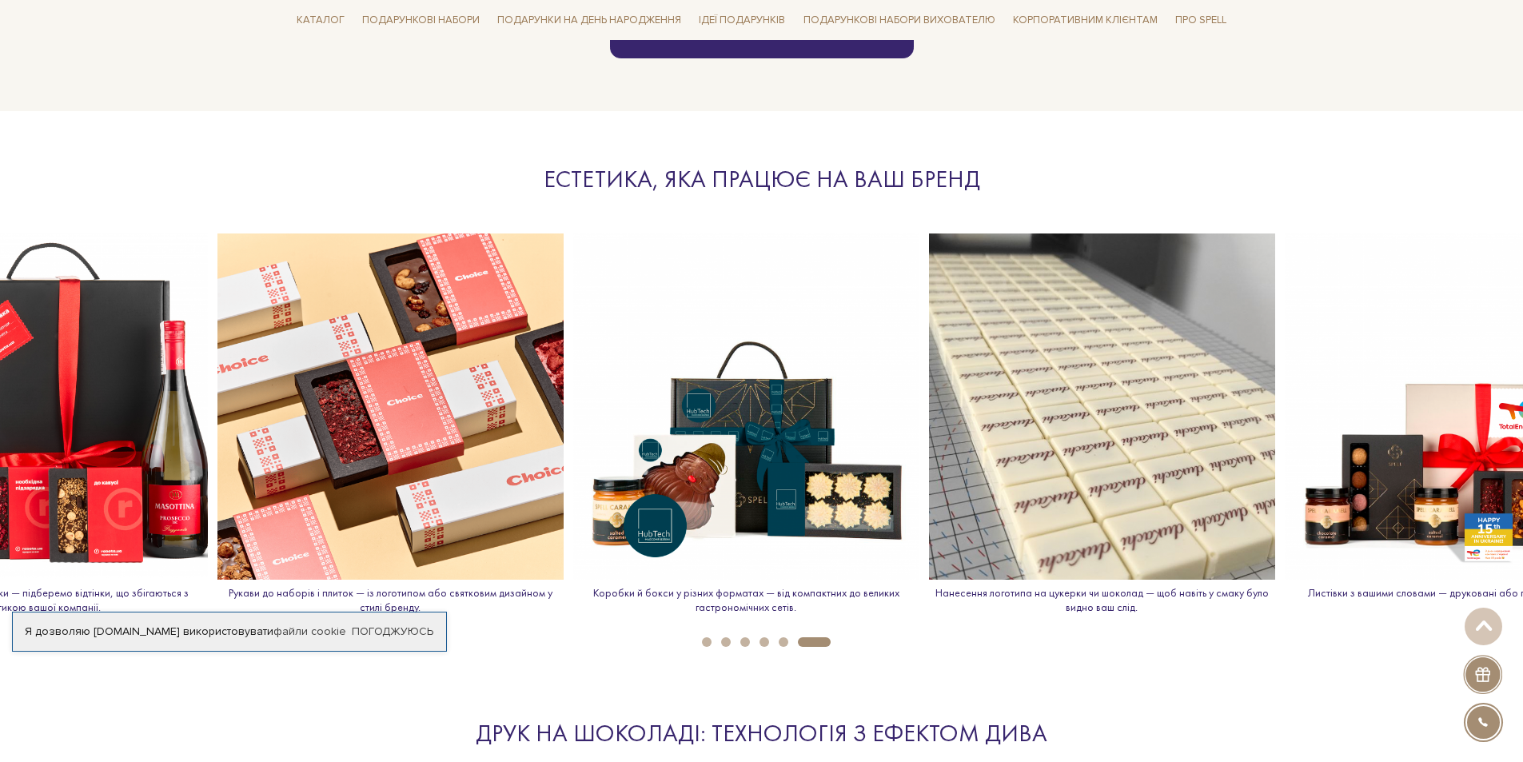
drag, startPoint x: 1147, startPoint y: 477, endPoint x: 421, endPoint y: 475, distance: 726.0
click at [421, 475] on img at bounding box center [390, 406] width 346 height 346
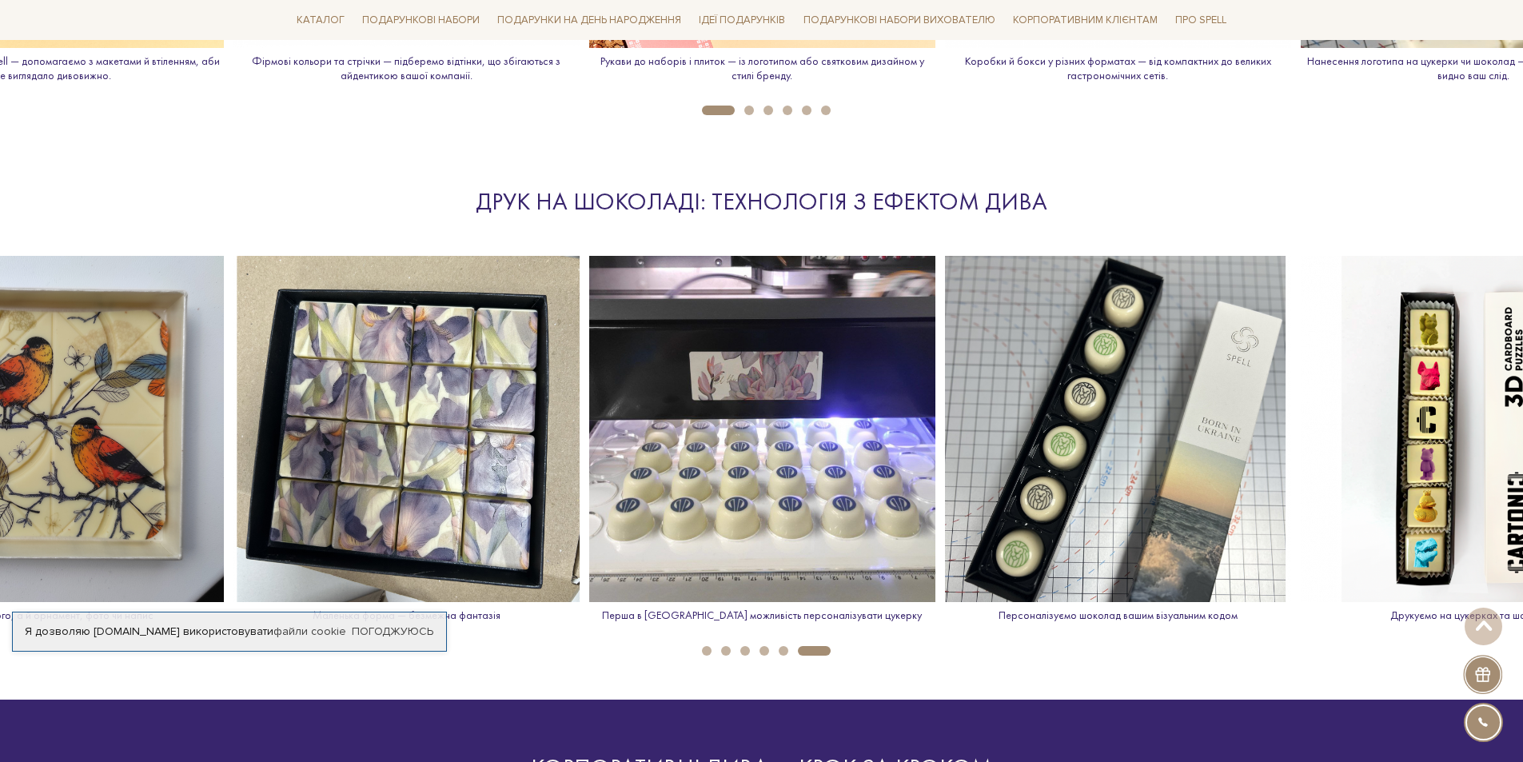
scroll to position [2239, 0]
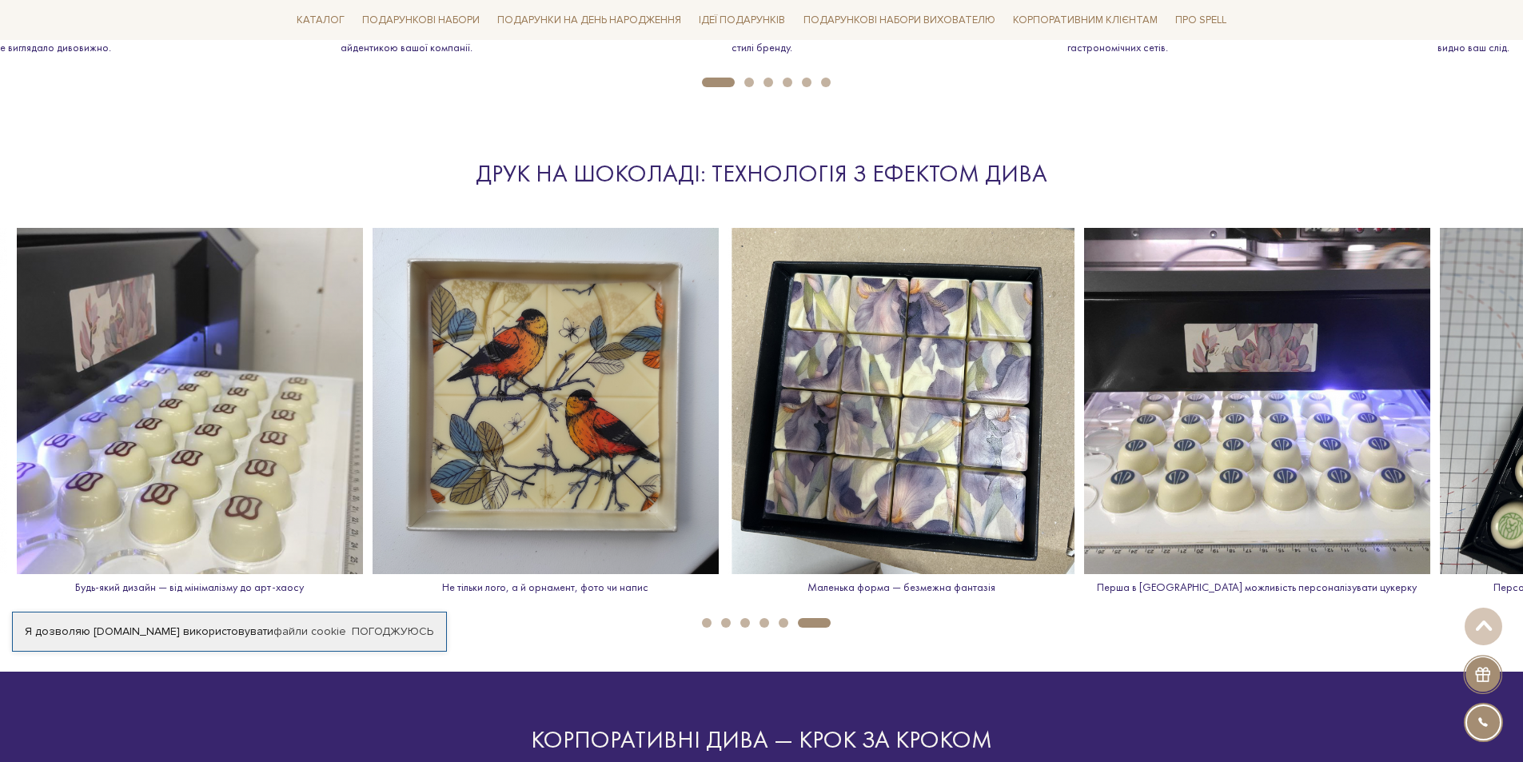
drag, startPoint x: 685, startPoint y: 471, endPoint x: 1060, endPoint y: 454, distance: 375.4
click at [1060, 454] on img at bounding box center [901, 401] width 346 height 346
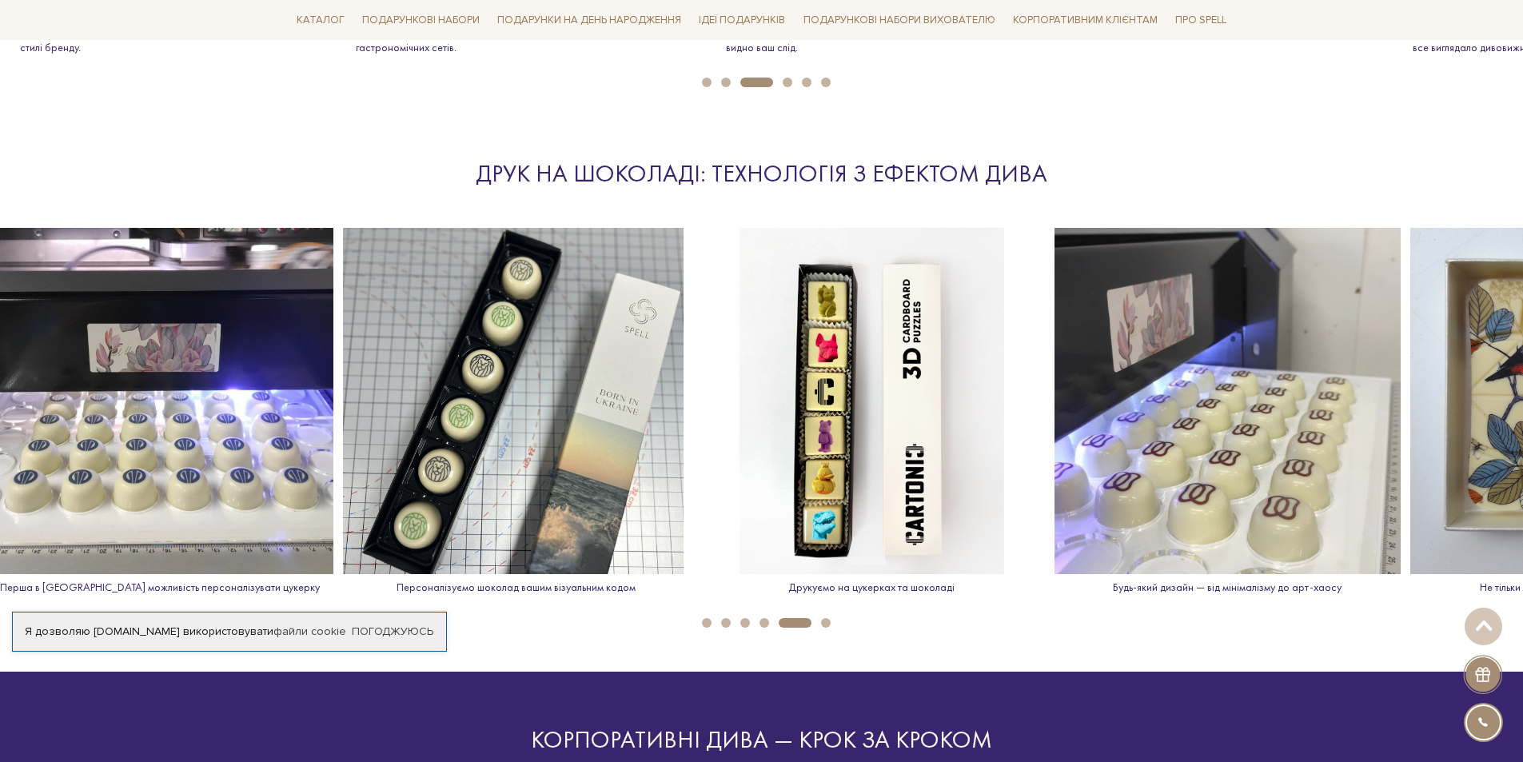
drag, startPoint x: 297, startPoint y: 497, endPoint x: 1461, endPoint y: 497, distance: 1163.3
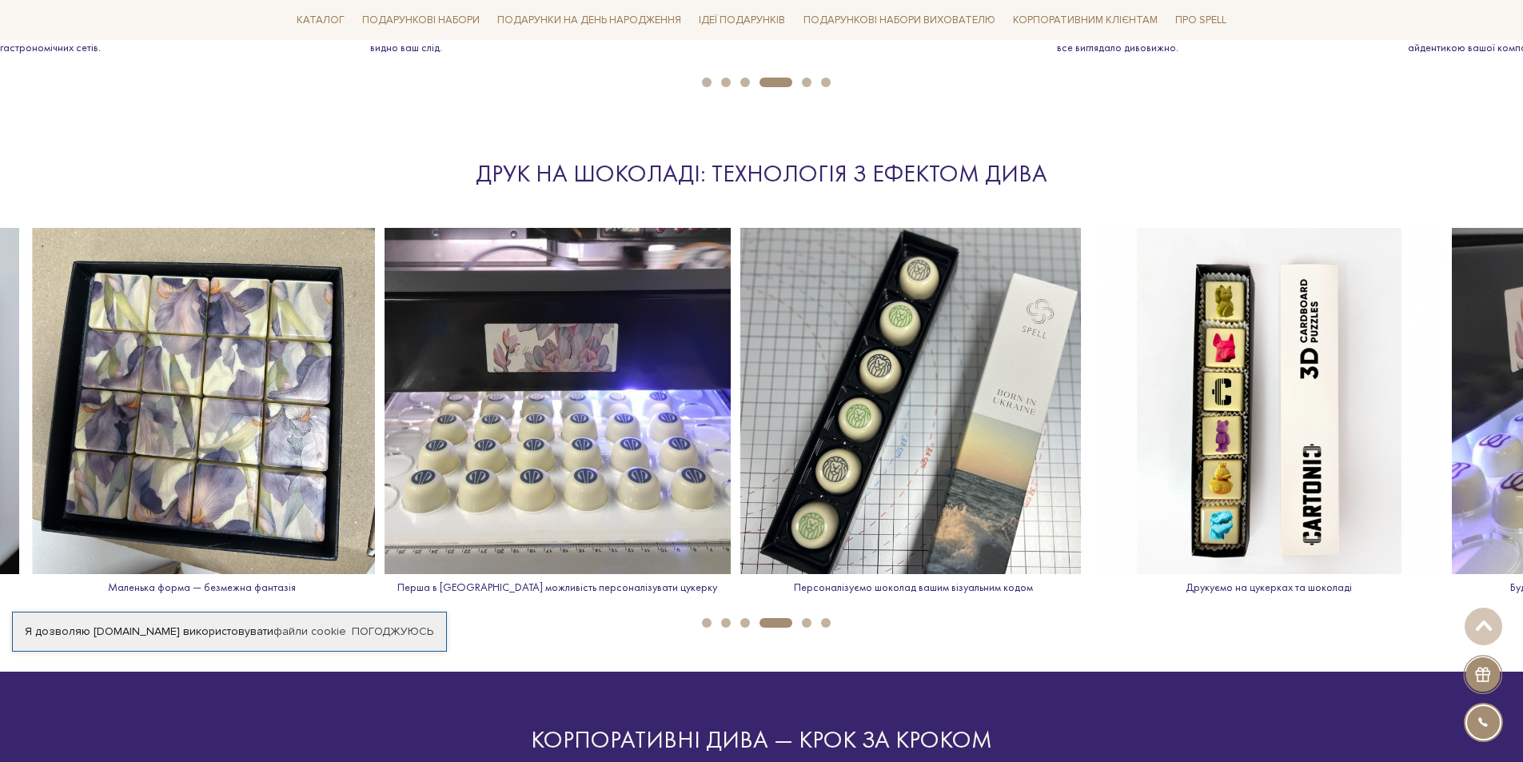
drag, startPoint x: 1477, startPoint y: 458, endPoint x: 325, endPoint y: 425, distance: 1152.6
click at [385, 433] on img at bounding box center [558, 401] width 346 height 346
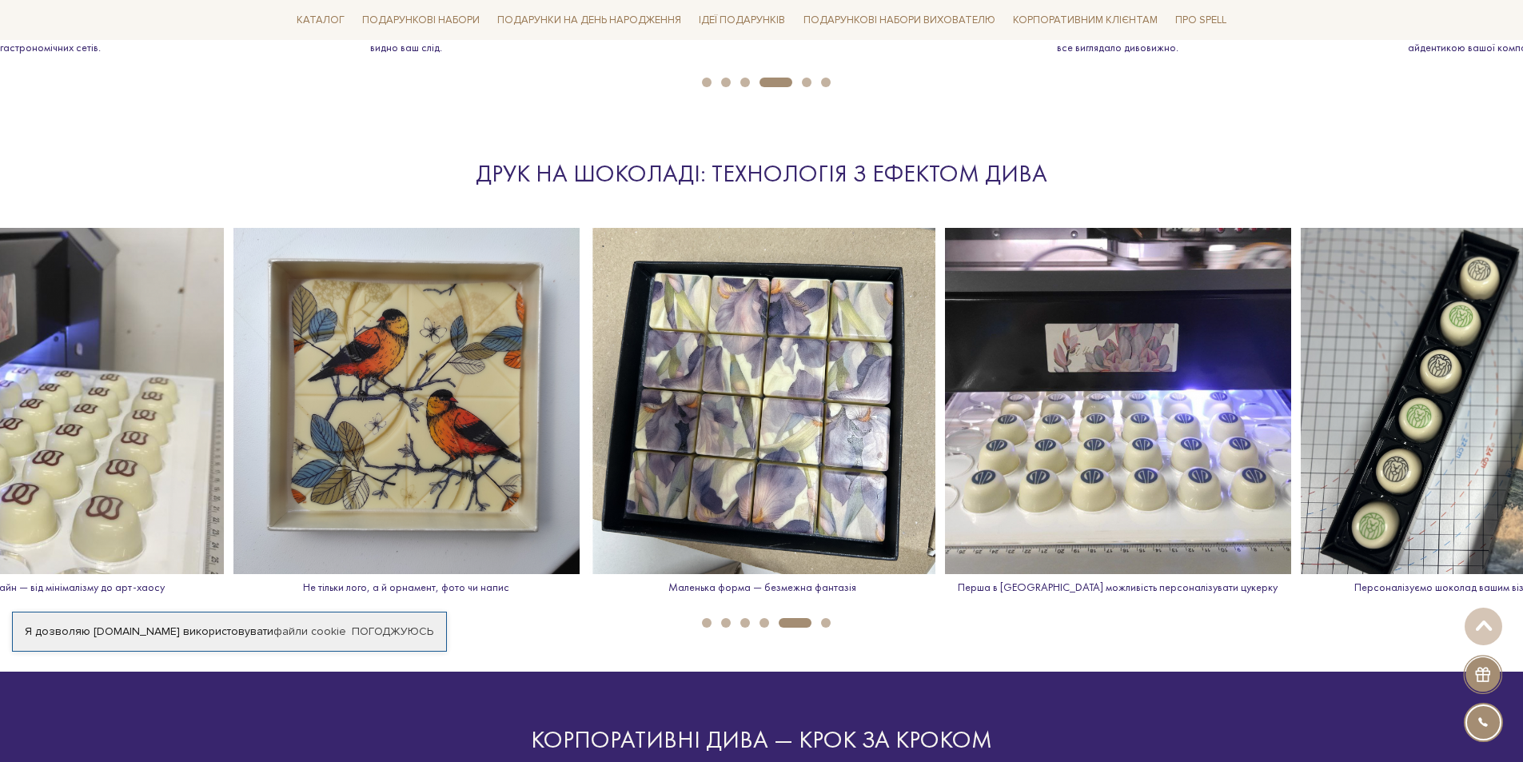
click at [824, 620] on button "6" at bounding box center [826, 623] width 10 height 10
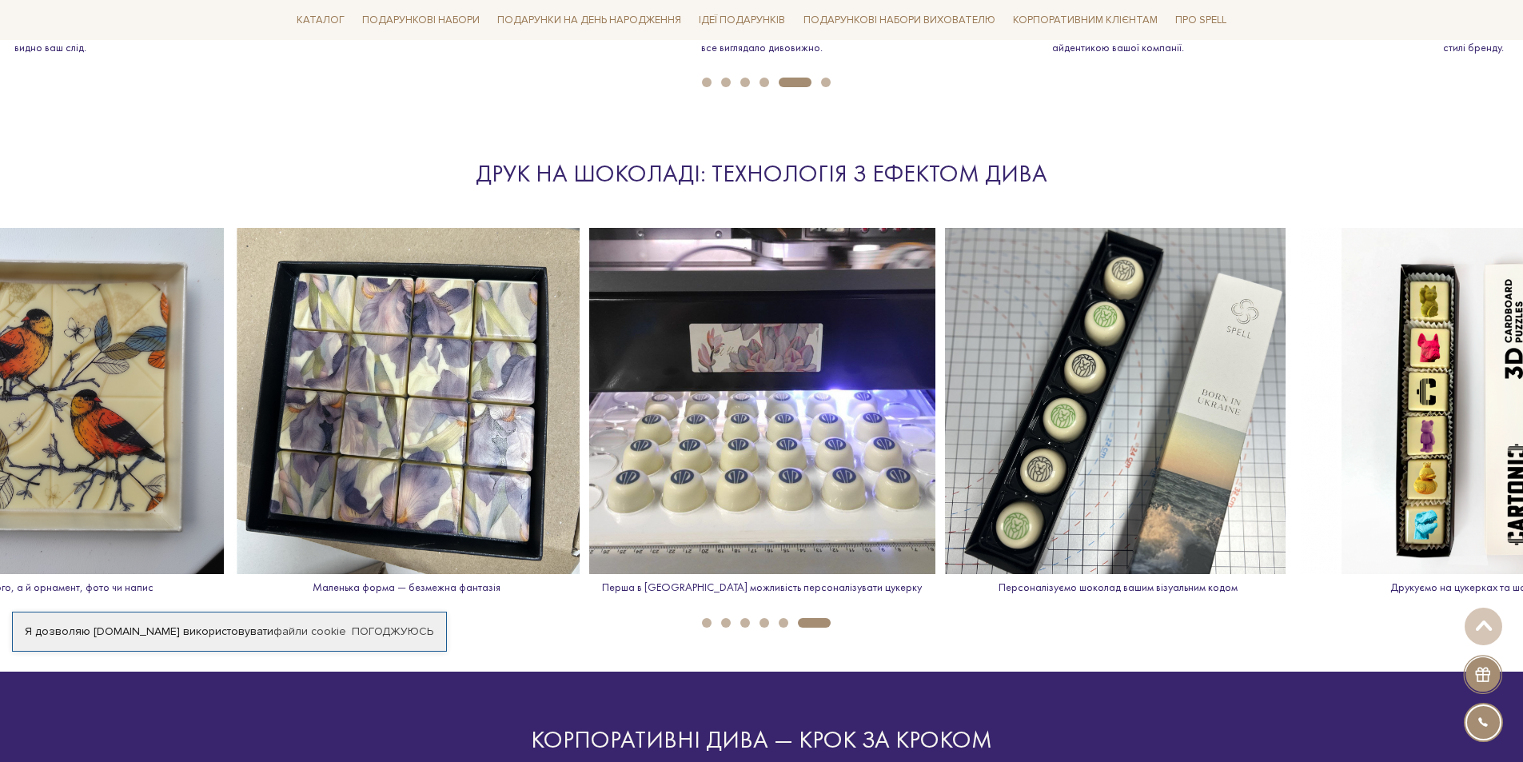
click at [782, 628] on div "Ми закриваємо ваші грудневі клопоти Spell бере на себе все: підбір смаків, диза…" at bounding box center [761, 434] width 1523 height 4993
click at [783, 624] on button "5" at bounding box center [784, 623] width 10 height 10
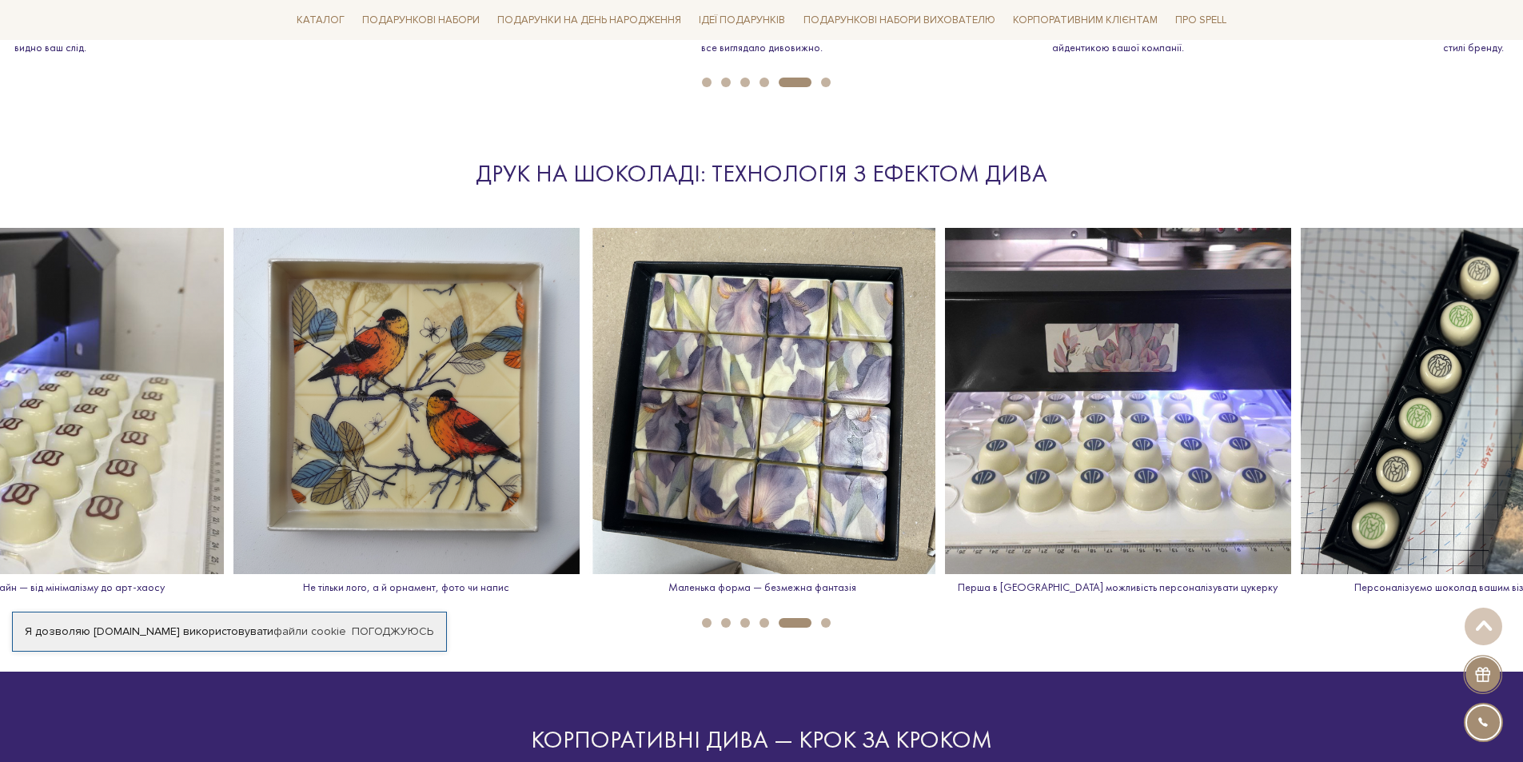
click at [764, 620] on button "4" at bounding box center [765, 623] width 10 height 10
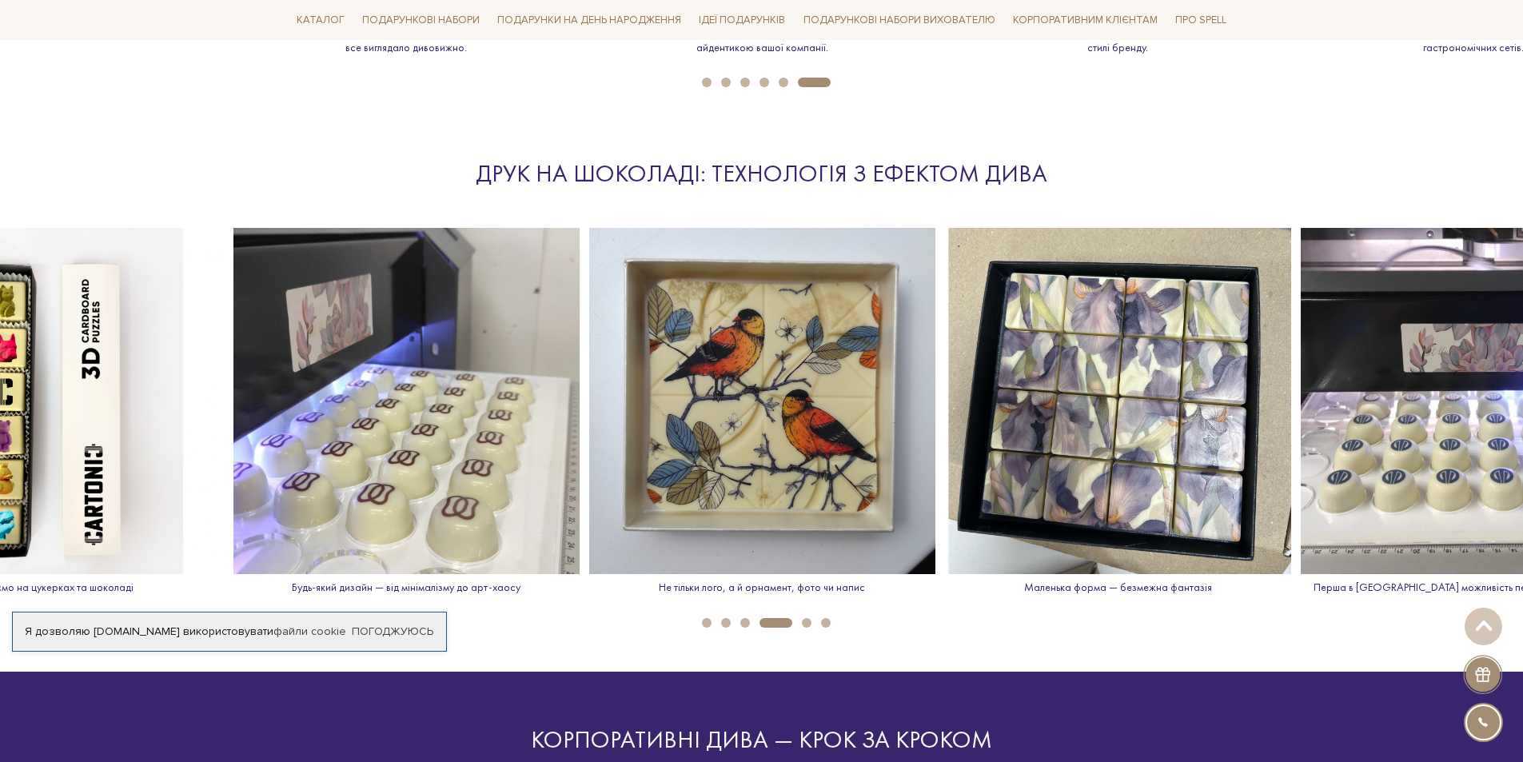
click at [749, 622] on button "3" at bounding box center [745, 623] width 10 height 10
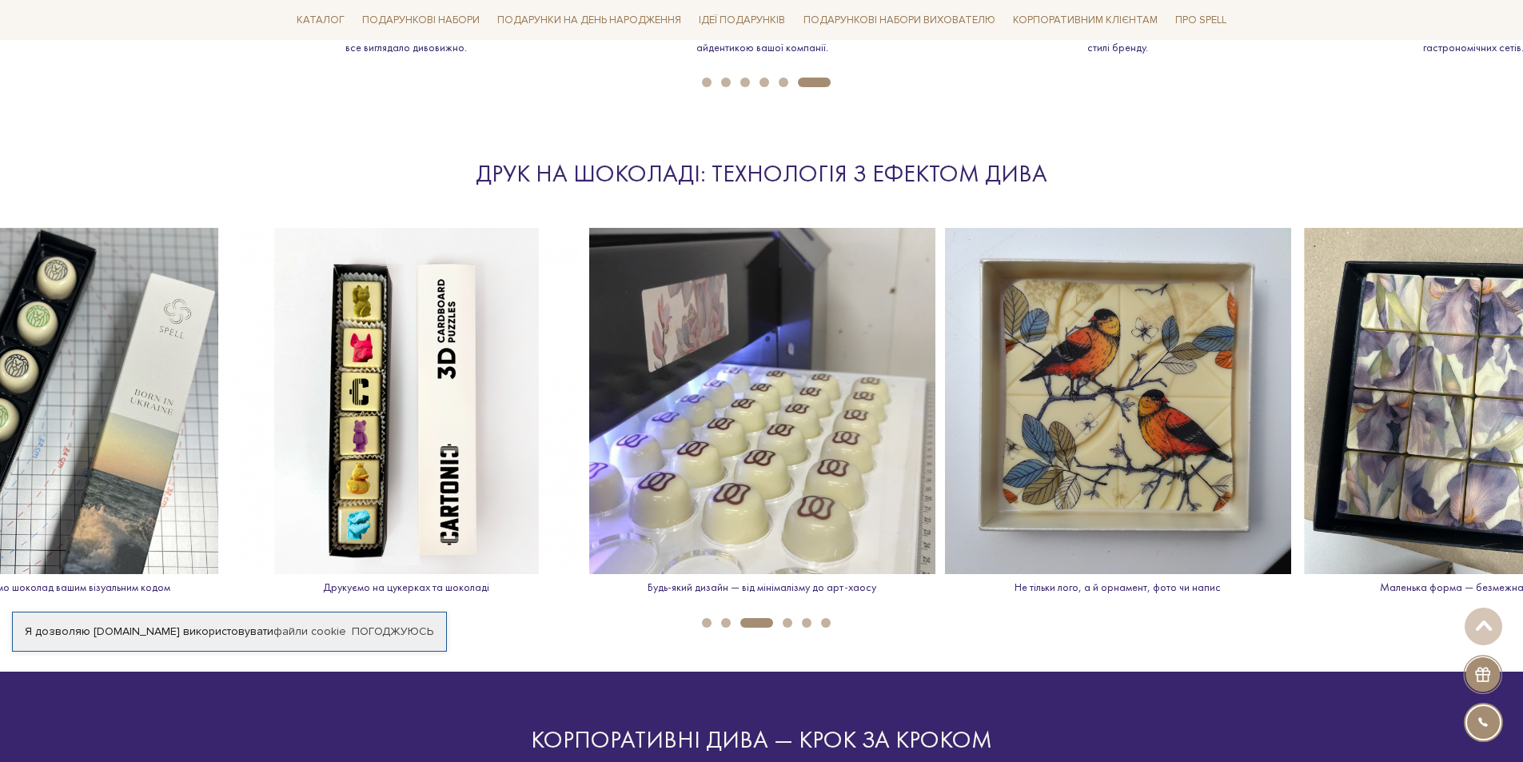
click at [729, 623] on button "2" at bounding box center [726, 623] width 10 height 10
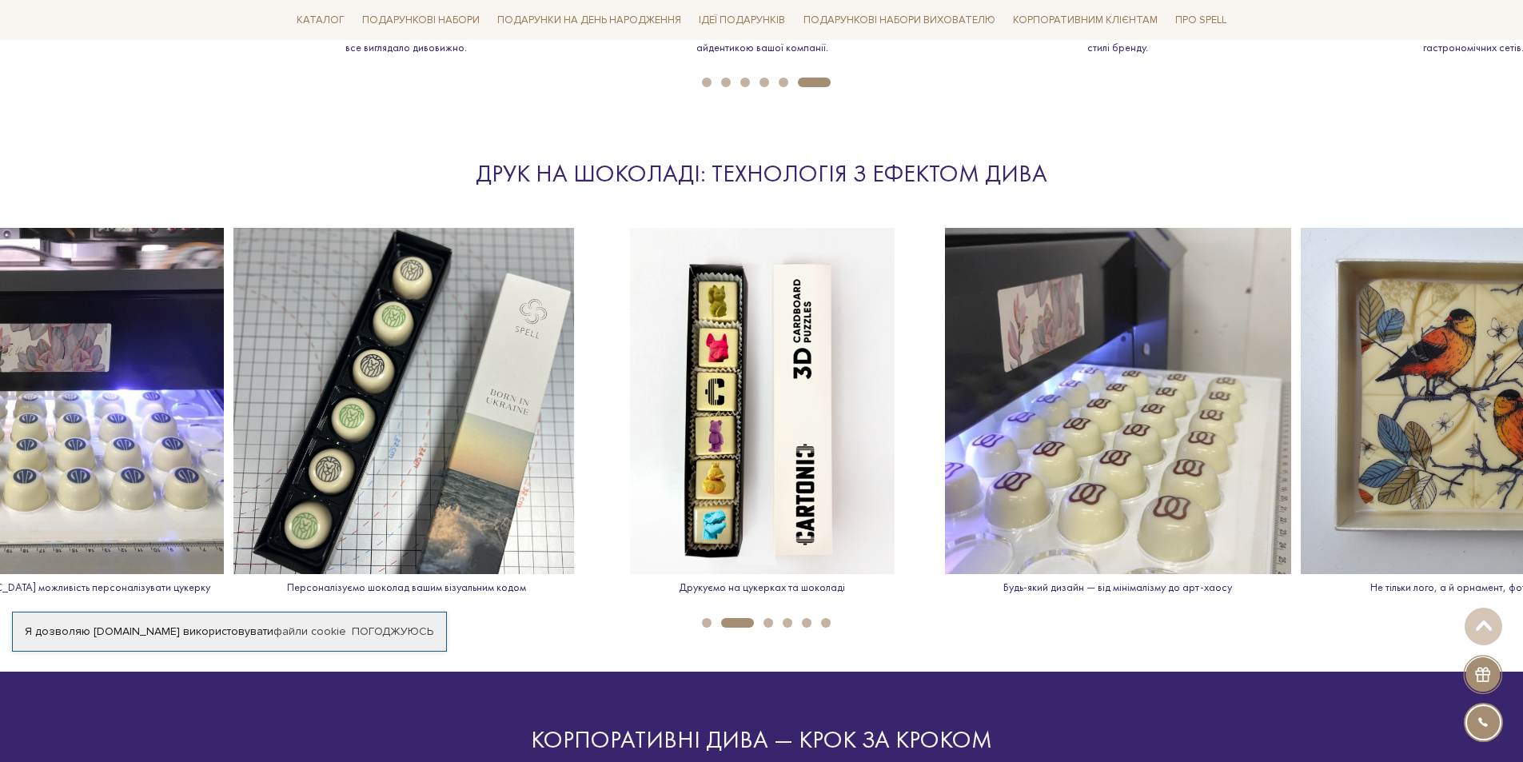
click at [704, 620] on button "1" at bounding box center [707, 623] width 10 height 10
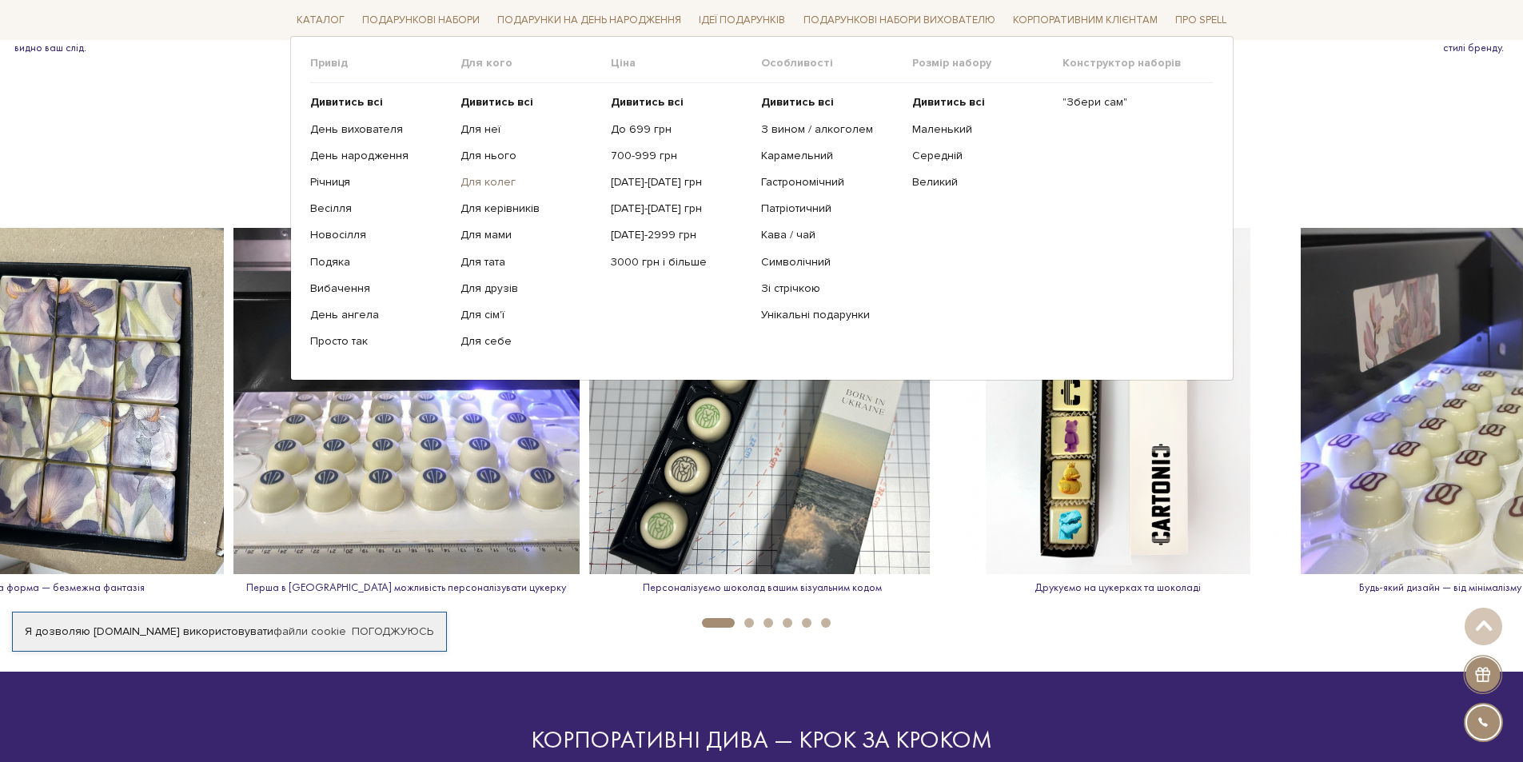
click at [494, 181] on link "Для колег" at bounding box center [530, 182] width 138 height 14
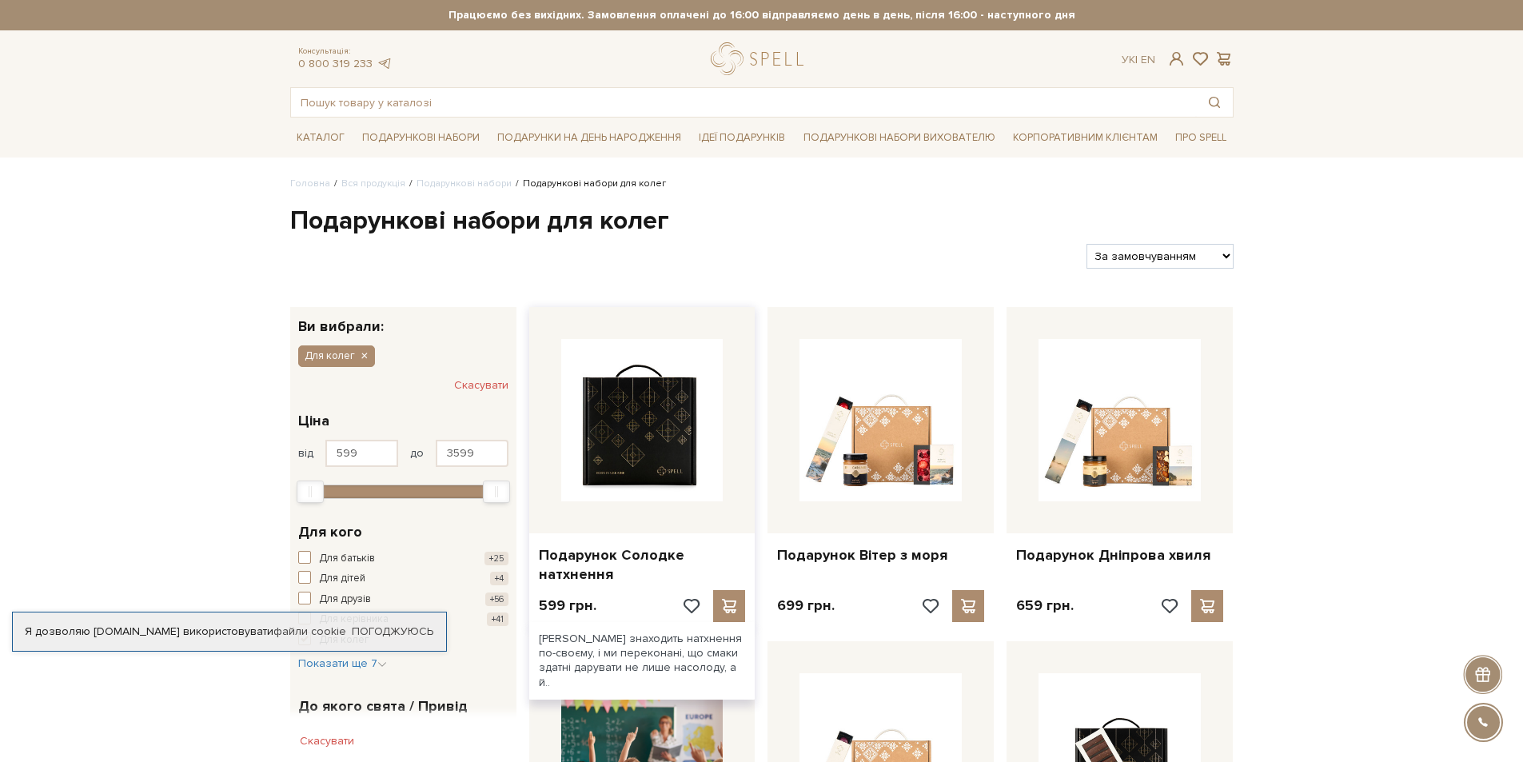
click at [649, 469] on img at bounding box center [642, 420] width 162 height 162
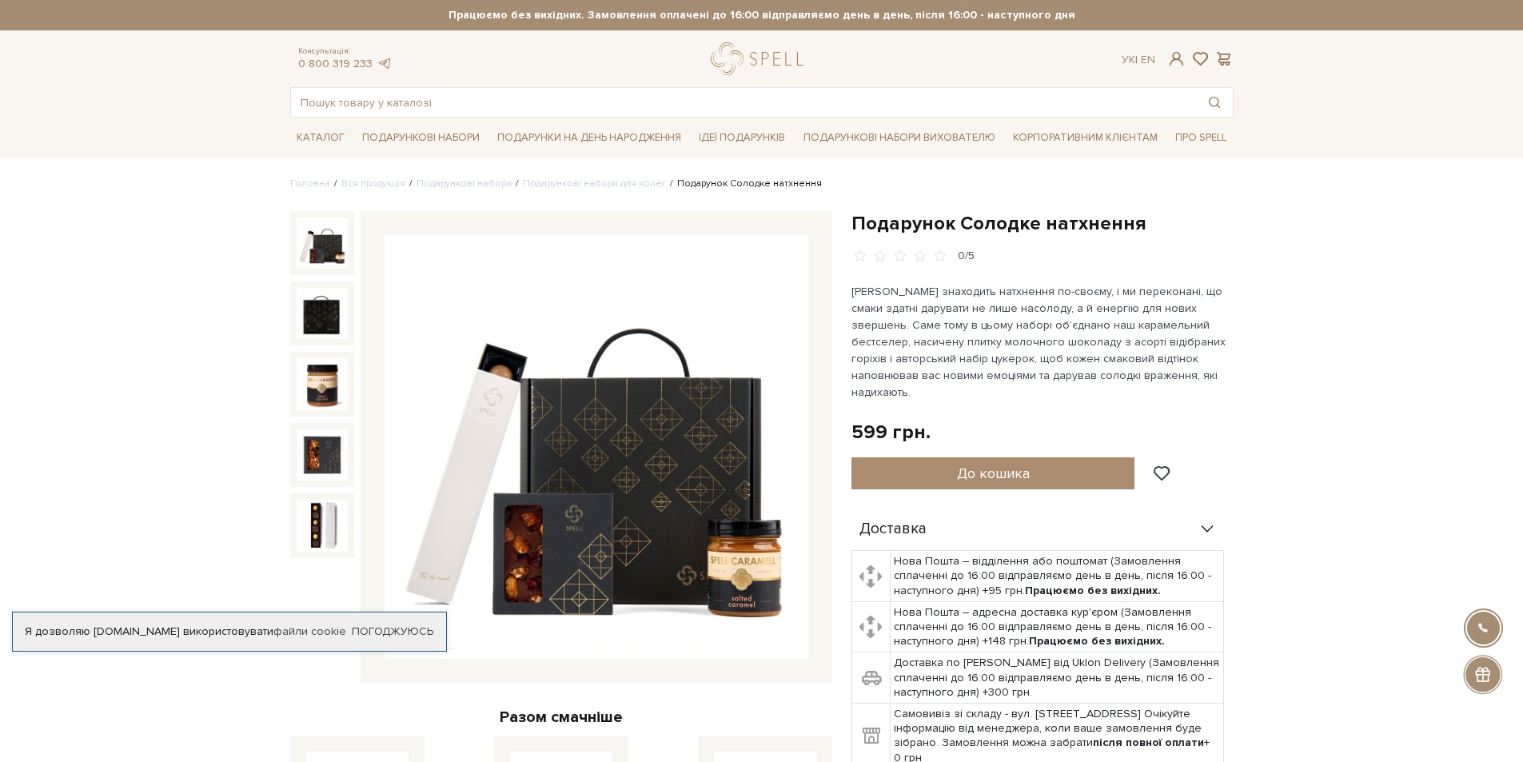
click at [319, 245] on img at bounding box center [322, 242] width 51 height 51
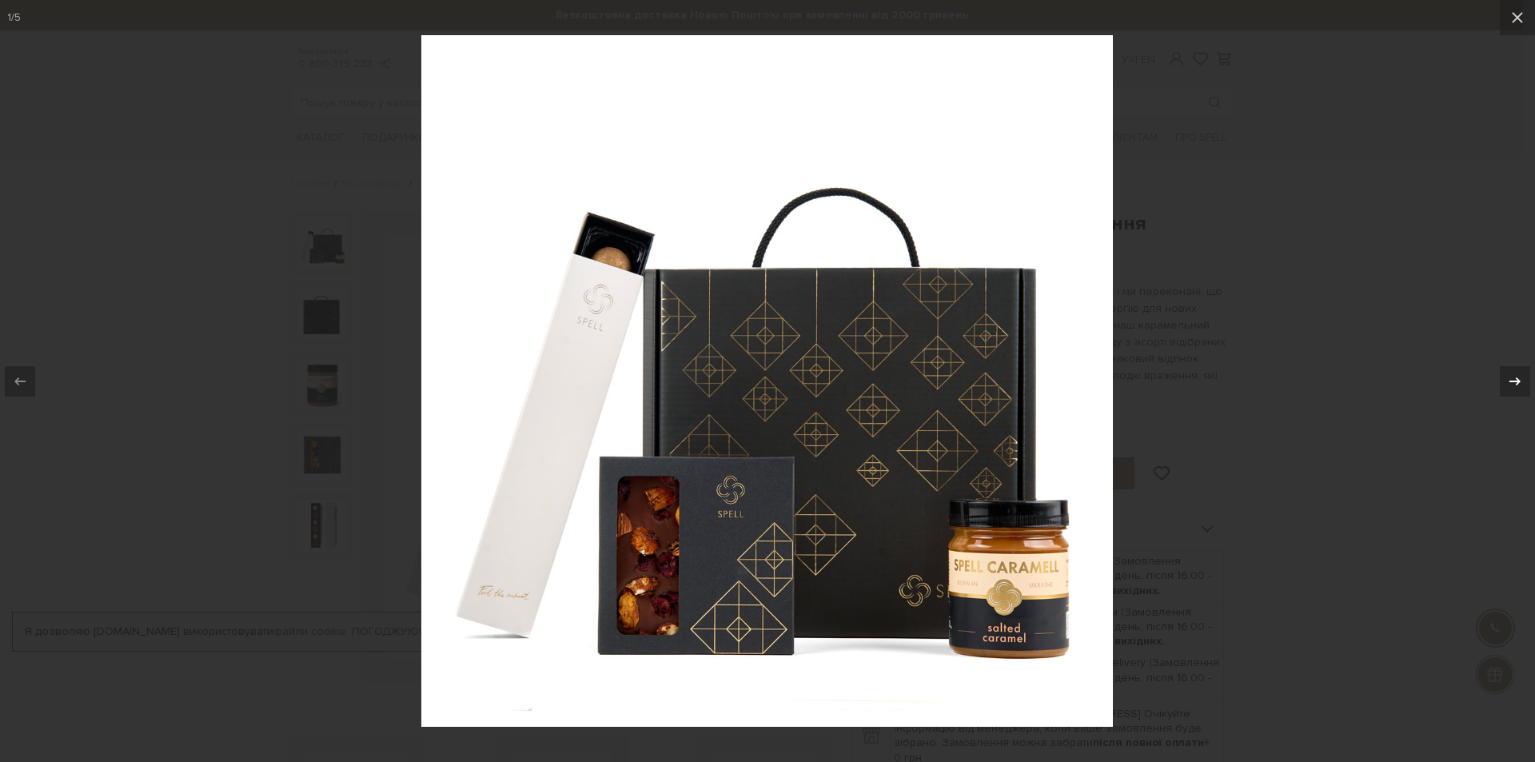
click at [1517, 381] on icon at bounding box center [1514, 381] width 11 height 8
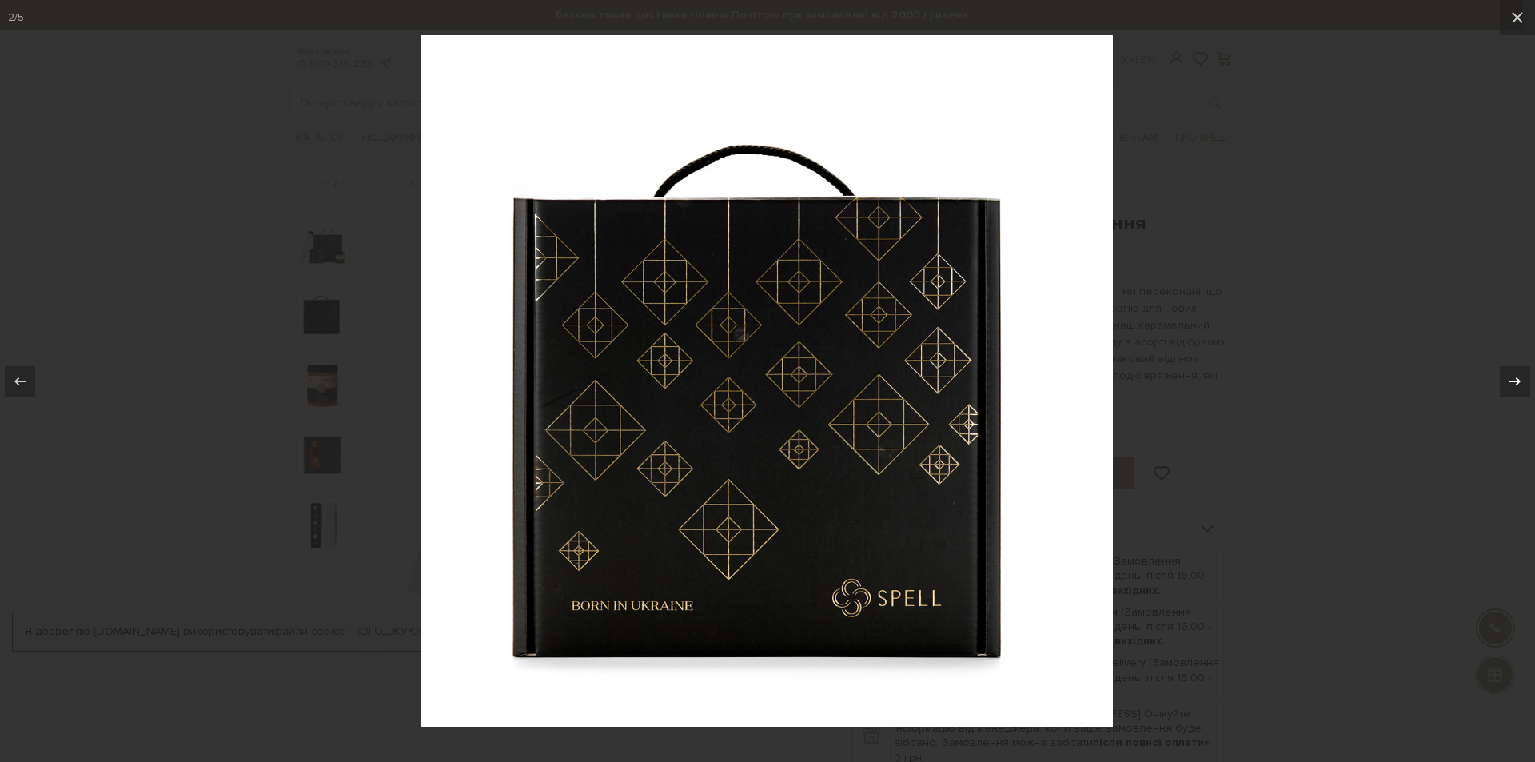
click at [1517, 381] on icon at bounding box center [1514, 381] width 11 height 8
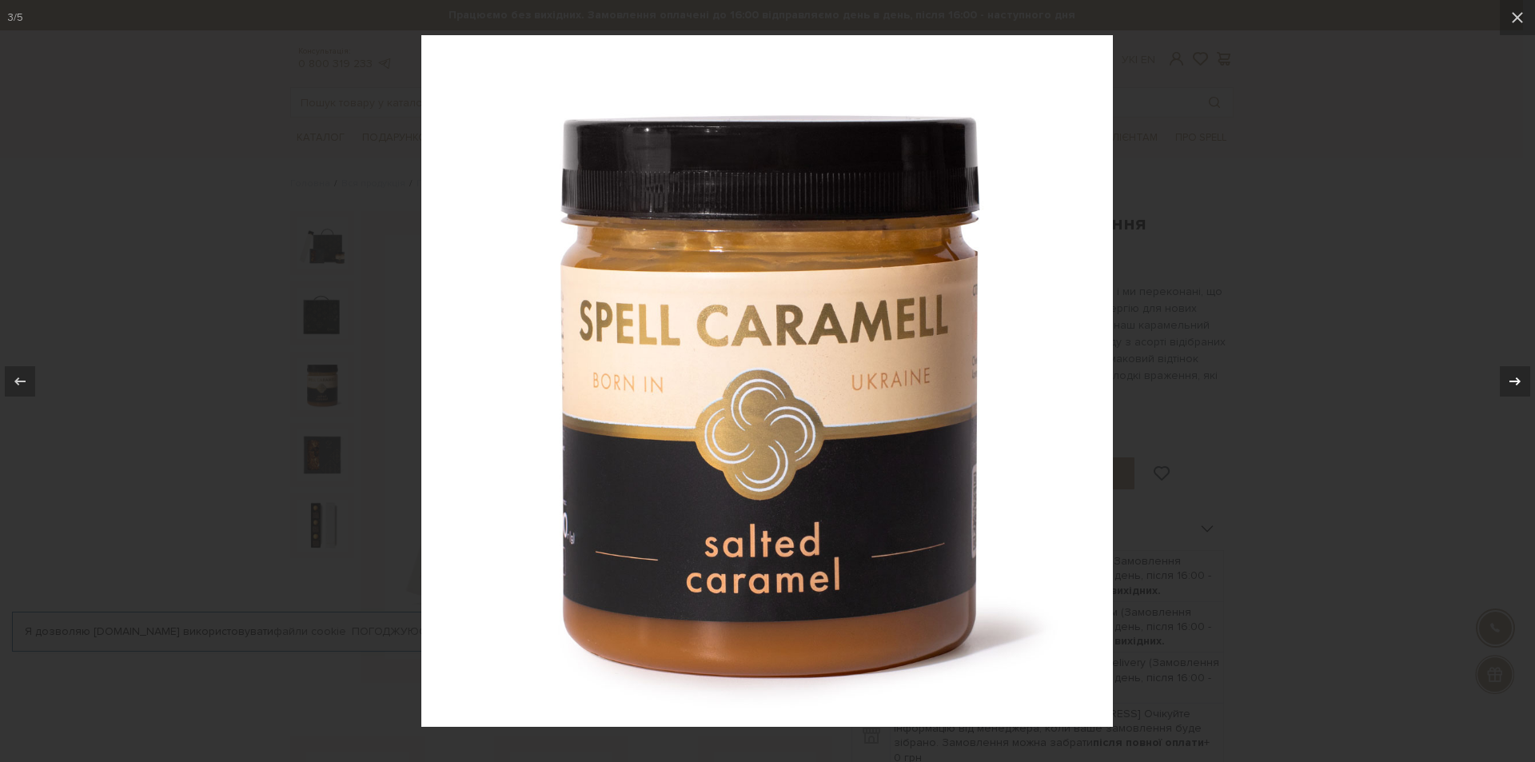
click at [1517, 381] on div "3 / 5" at bounding box center [767, 381] width 1535 height 762
click at [1513, 385] on icon at bounding box center [1514, 381] width 19 height 19
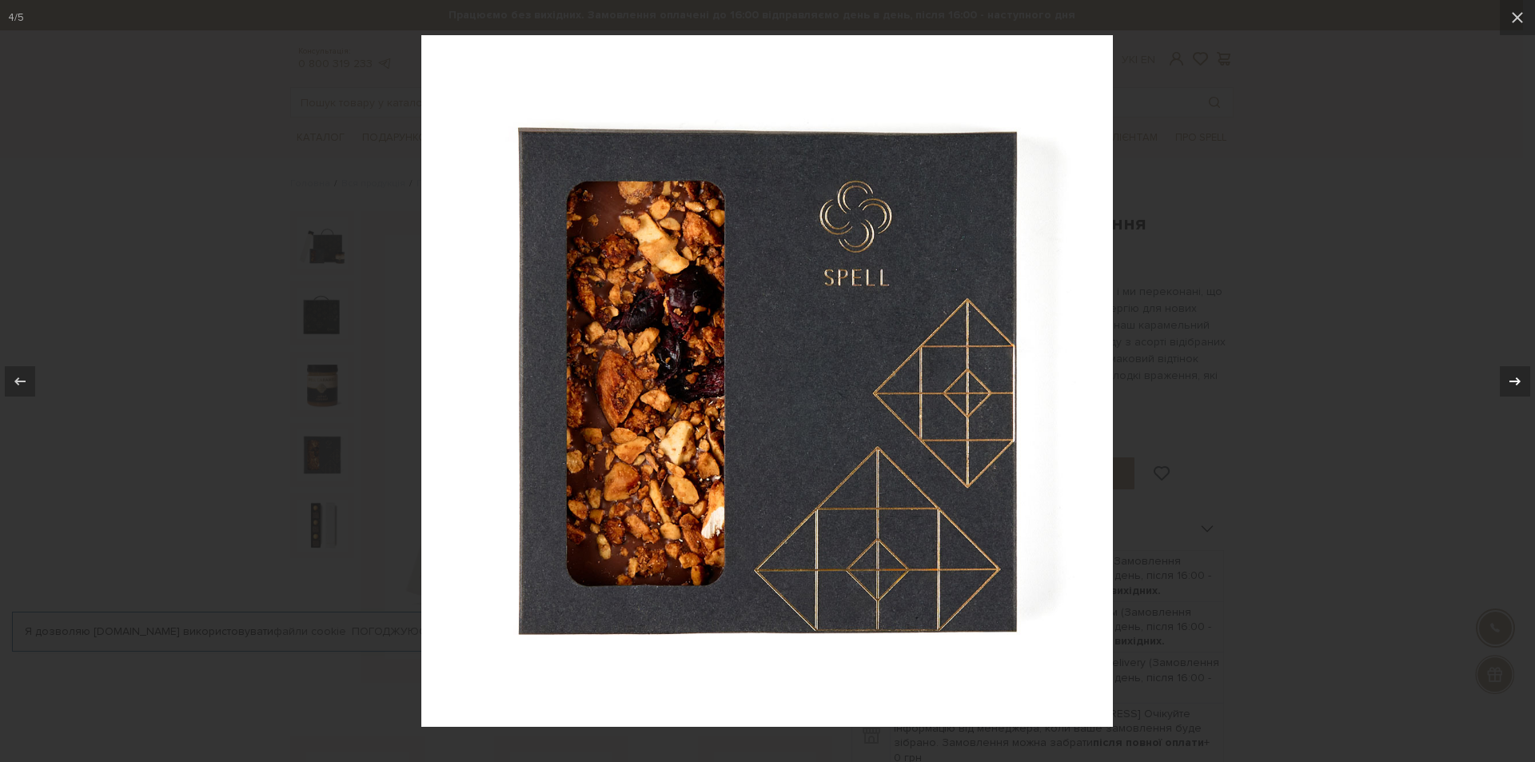
click at [1511, 376] on icon at bounding box center [1514, 381] width 19 height 19
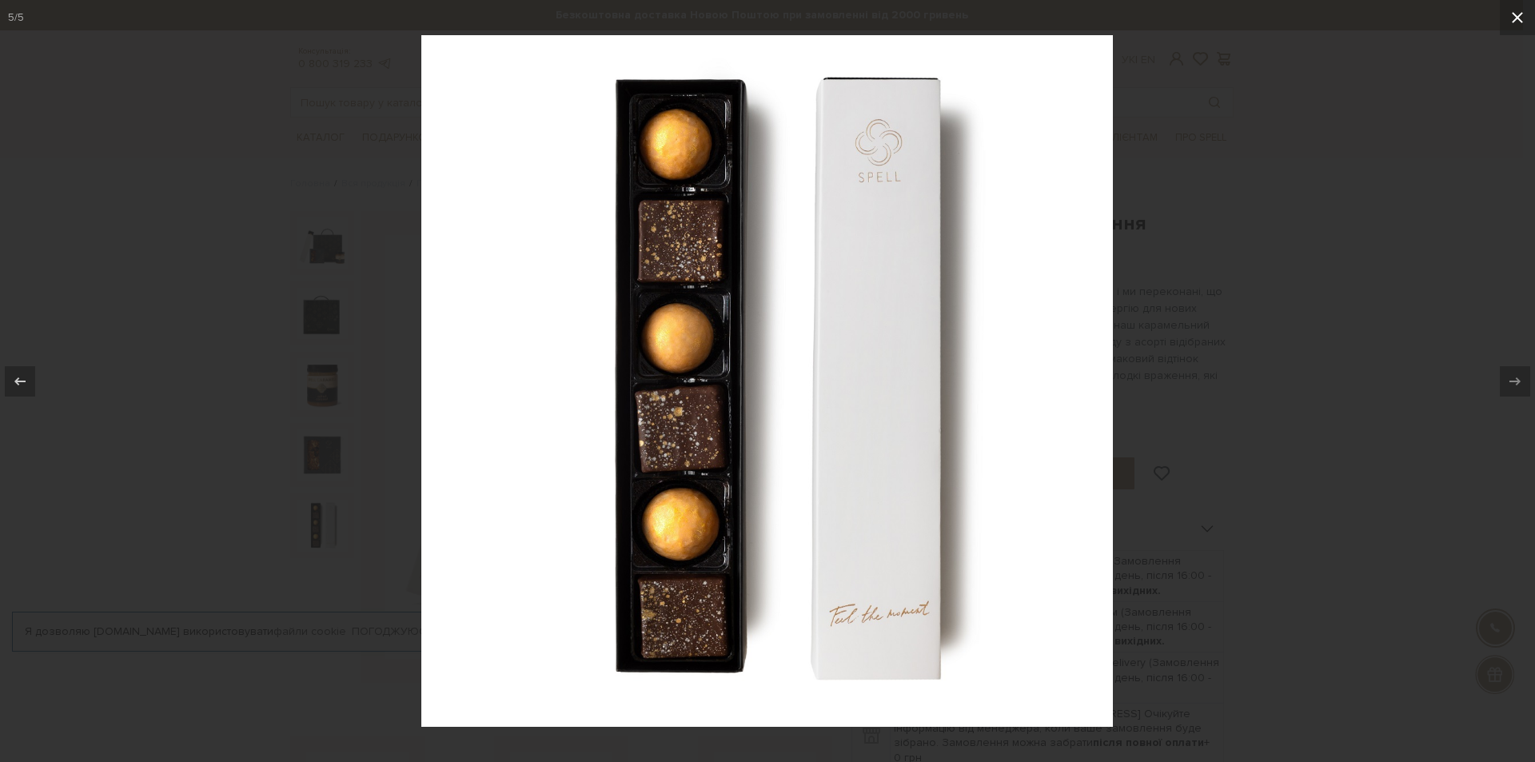
click at [1522, 17] on icon at bounding box center [1517, 17] width 19 height 19
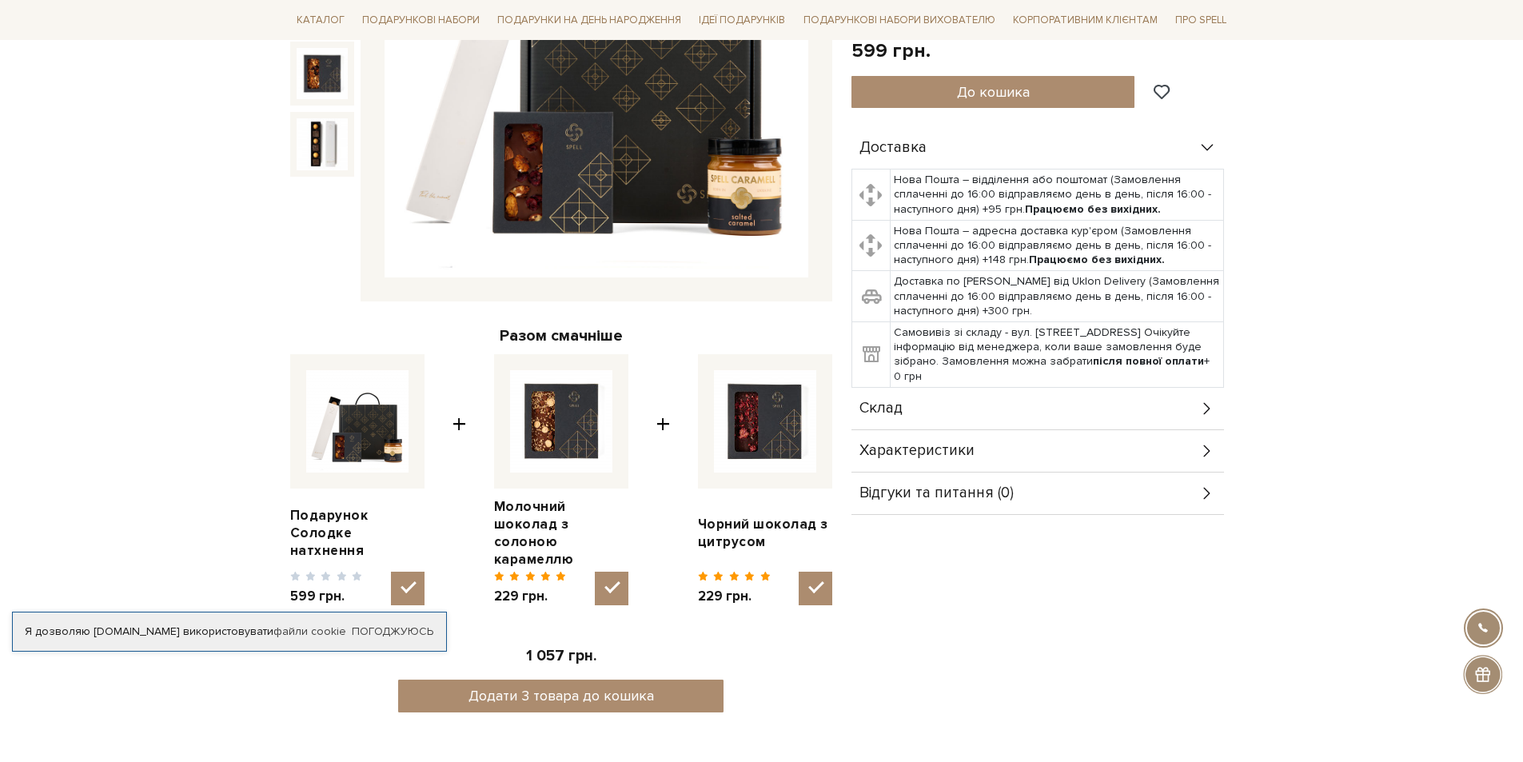
scroll to position [400, 0]
